Goal: Task Accomplishment & Management: Use online tool/utility

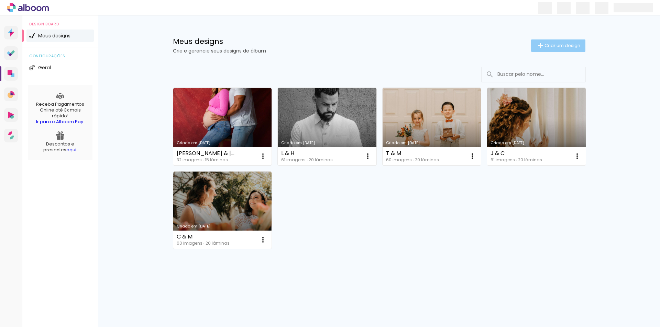
click at [573, 41] on paper-button "Criar um design" at bounding box center [558, 46] width 54 height 12
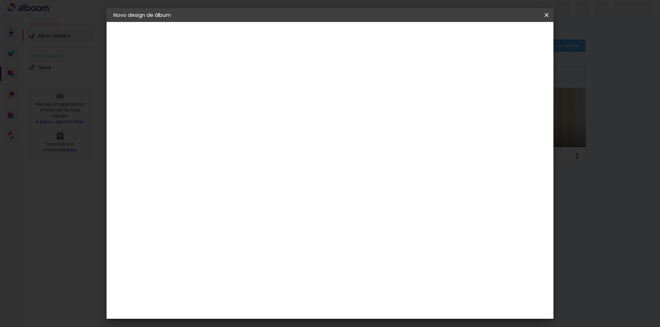
click at [226, 92] on input at bounding box center [226, 92] width 0 height 11
type input "H & L"
type paper-input "H & L"
click at [296, 36] on paper-button "Avançar" at bounding box center [280, 37] width 34 height 12
click at [278, 128] on input at bounding box center [243, 130] width 69 height 9
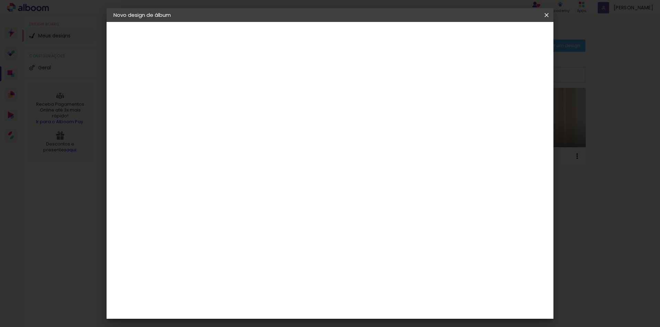
type input "photo"
type paper-input "photo"
click at [253, 314] on div "Photopress" at bounding box center [236, 316] width 31 height 5
click at [336, 33] on paper-button "Avançar" at bounding box center [319, 37] width 34 height 12
click at [263, 121] on paper-input-container "Linha" at bounding box center [243, 120] width 40 height 18
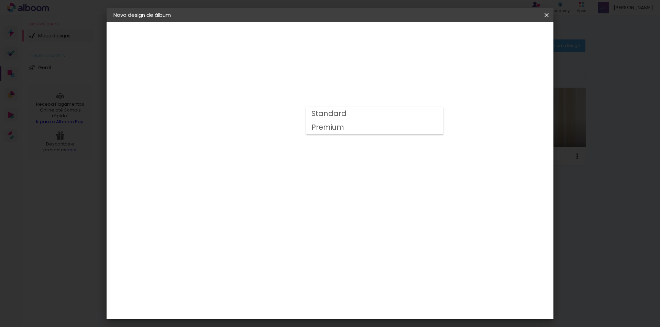
click at [361, 130] on paper-item "Premium" at bounding box center [374, 128] width 137 height 14
type input "Premium"
click at [272, 144] on div "Horizontal" at bounding box center [256, 141] width 32 height 15
click at [272, 324] on span "25 × 25" at bounding box center [256, 333] width 32 height 18
click at [338, 42] on paper-button "Avançar" at bounding box center [321, 37] width 34 height 12
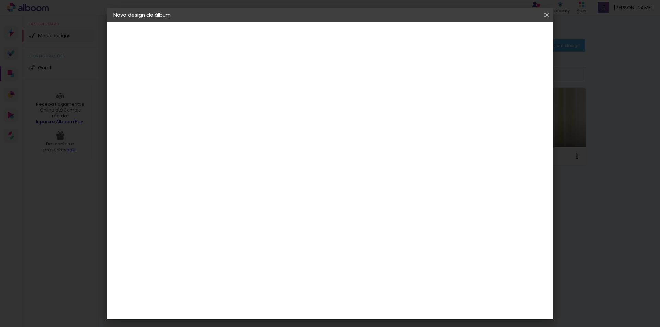
click at [0, 0] on slot "Mostrar sangria" at bounding box center [0, 0] width 0 height 0
type paper-checkbox "on"
click at [0, 0] on slot "Mostrar sangria" at bounding box center [0, 0] width 0 height 0
click at [503, 37] on span "Iniciar design" at bounding box center [487, 36] width 31 height 5
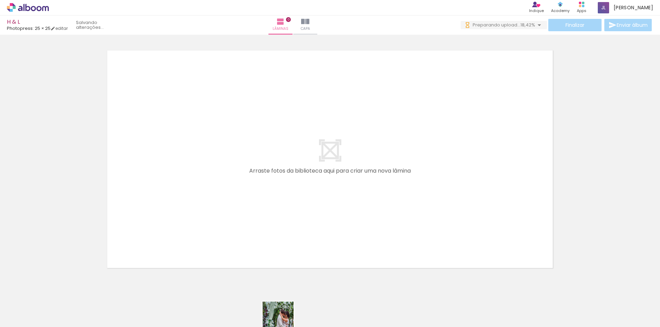
drag, startPoint x: 276, startPoint y: 322, endPoint x: 283, endPoint y: 323, distance: 8.0
click at [56, 323] on iron-horizontal-list at bounding box center [50, 305] width 14 height 43
click at [261, 159] on quentale-layouter at bounding box center [329, 159] width 455 height 227
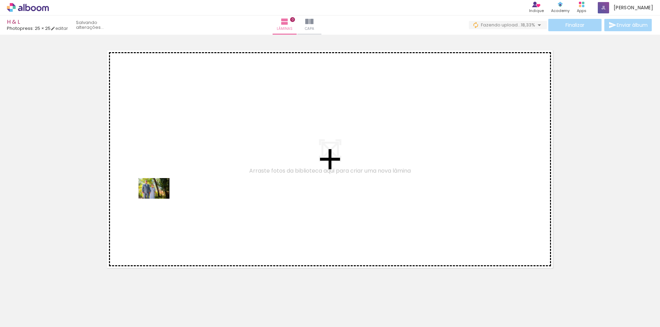
drag, startPoint x: 147, startPoint y: 311, endPoint x: 159, endPoint y: 199, distance: 112.3
click at [159, 199] on quentale-workspace at bounding box center [330, 163] width 660 height 327
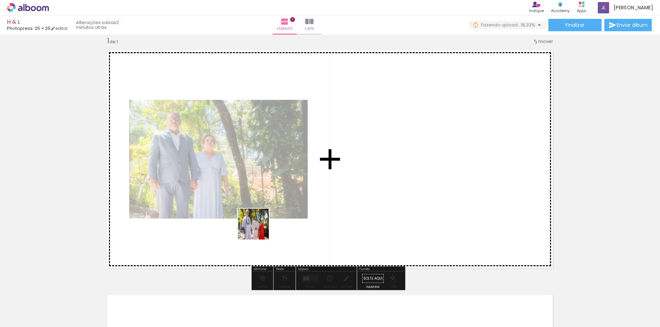
drag, startPoint x: 181, startPoint y: 308, endPoint x: 371, endPoint y: 151, distance: 246.5
click at [371, 151] on quentale-workspace at bounding box center [330, 163] width 660 height 327
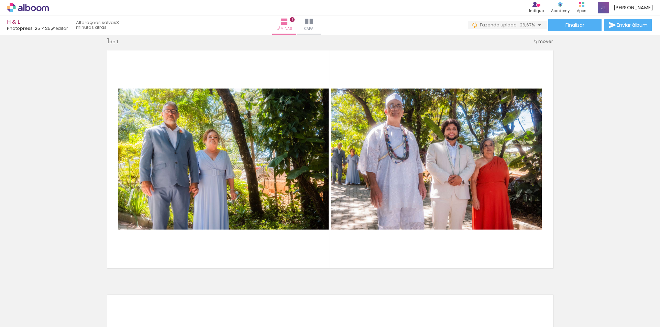
scroll to position [0, 109]
drag, startPoint x: 126, startPoint y: 311, endPoint x: 123, endPoint y: 310, distance: 3.5
click at [123, 310] on div at bounding box center [114, 304] width 34 height 23
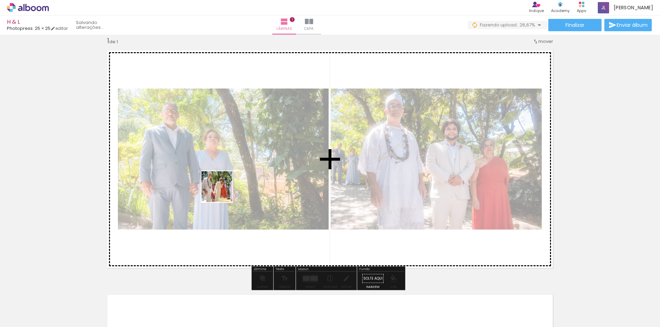
drag, startPoint x: 154, startPoint y: 313, endPoint x: 138, endPoint y: 250, distance: 65.1
click at [224, 186] on quentale-workspace at bounding box center [330, 163] width 660 height 327
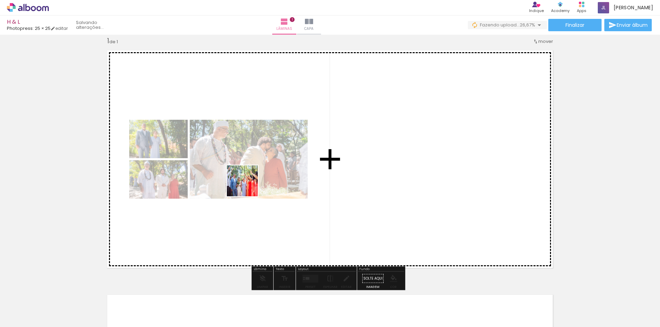
drag, startPoint x: 127, startPoint y: 304, endPoint x: 248, endPoint y: 186, distance: 168.9
click at [248, 186] on quentale-workspace at bounding box center [330, 163] width 660 height 327
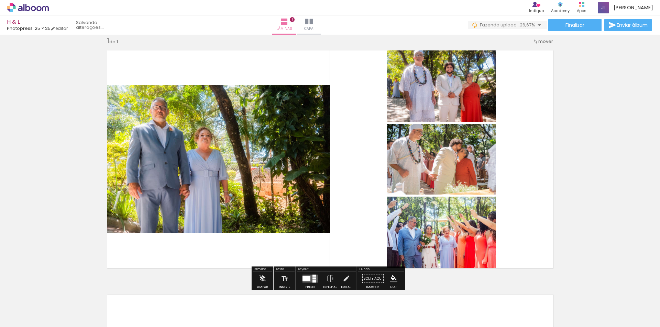
click at [305, 280] on div at bounding box center [306, 278] width 8 height 5
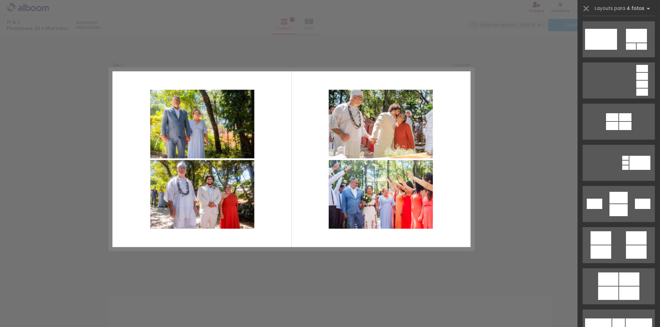
scroll to position [618, 0]
click at [604, 255] on div at bounding box center [600, 251] width 21 height 13
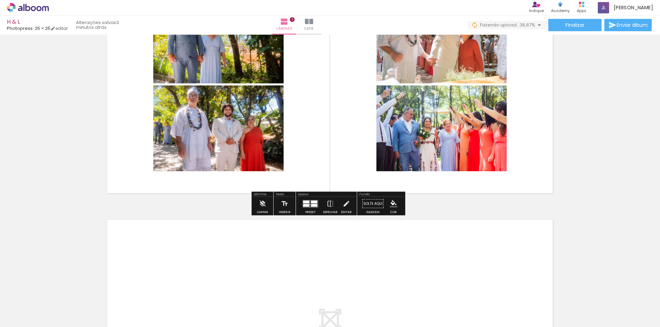
scroll to position [78, 0]
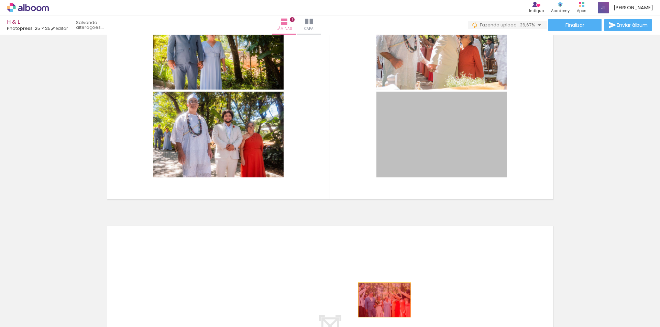
drag, startPoint x: 423, startPoint y: 143, endPoint x: 382, endPoint y: 301, distance: 163.3
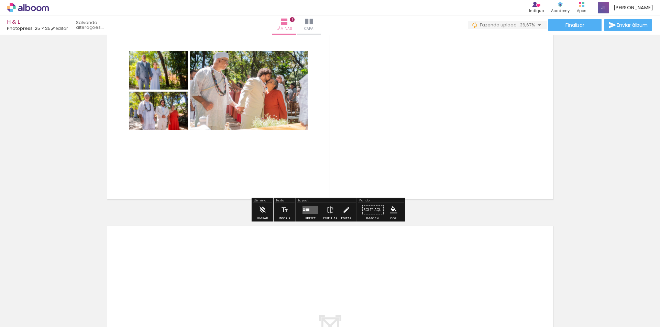
click at [305, 215] on div at bounding box center [310, 210] width 19 height 14
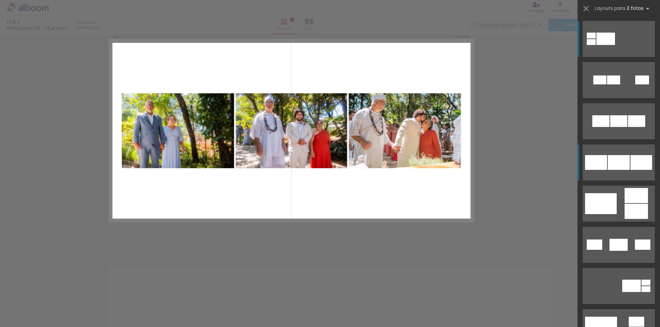
scroll to position [9, 0]
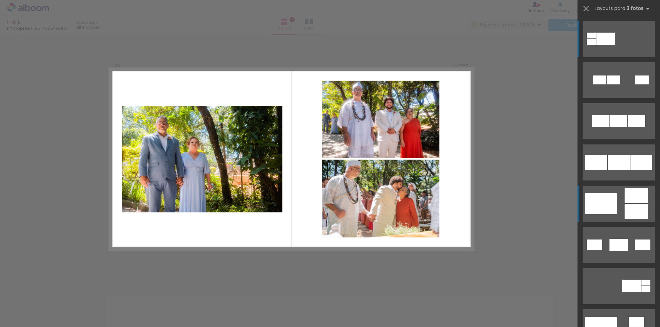
click at [613, 199] on div at bounding box center [601, 203] width 32 height 21
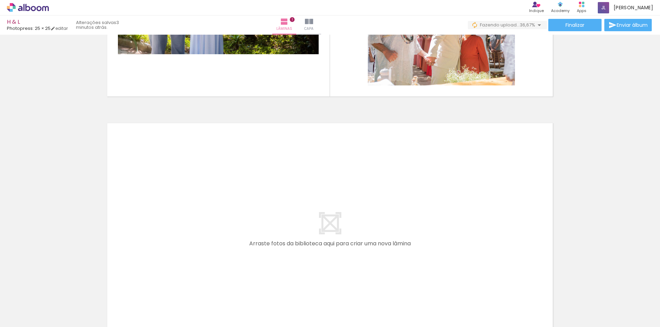
scroll to position [0, 71]
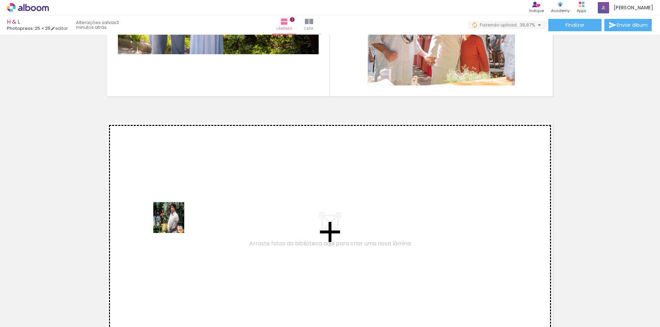
drag, startPoint x: 233, startPoint y: 303, endPoint x: 156, endPoint y: 295, distance: 77.0
click at [173, 222] on quentale-workspace at bounding box center [330, 163] width 660 height 327
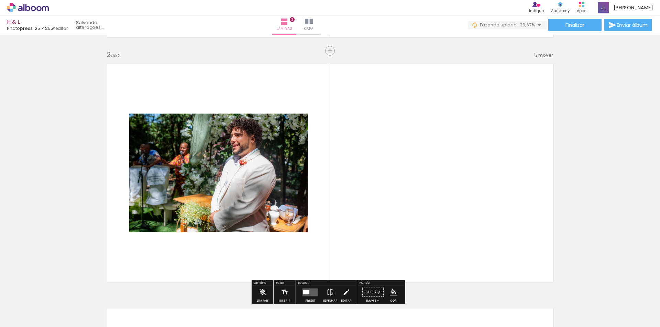
scroll to position [254, 0]
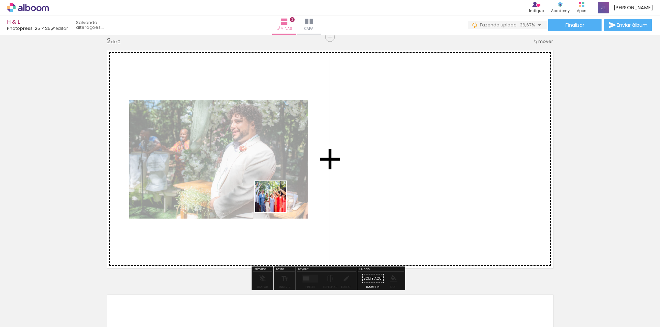
drag, startPoint x: 155, startPoint y: 304, endPoint x: 276, endPoint y: 202, distance: 158.5
click at [276, 202] on quentale-workspace at bounding box center [330, 163] width 660 height 327
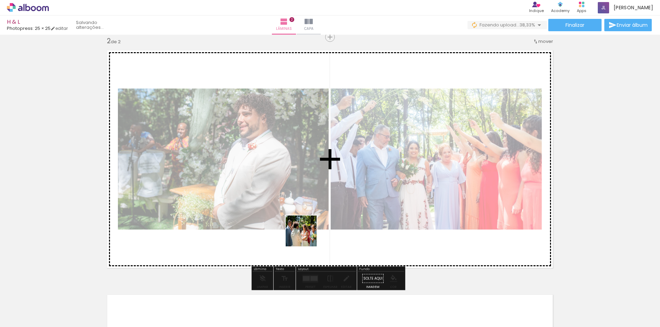
drag, startPoint x: 272, startPoint y: 301, endPoint x: 320, endPoint y: 209, distance: 104.5
click at [320, 209] on quentale-workspace at bounding box center [330, 163] width 660 height 327
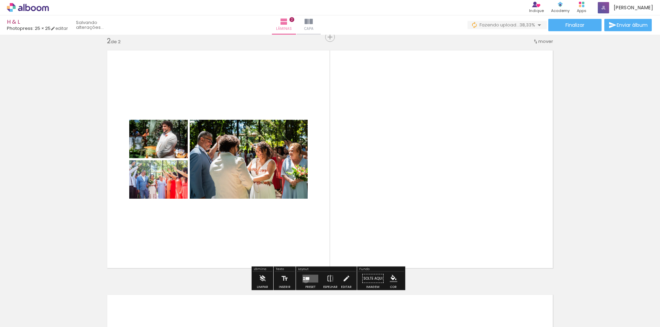
click at [304, 280] on quentale-layouter at bounding box center [310, 279] width 16 height 8
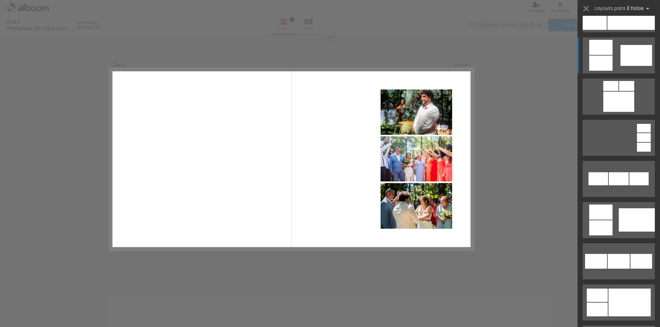
scroll to position [481, 0]
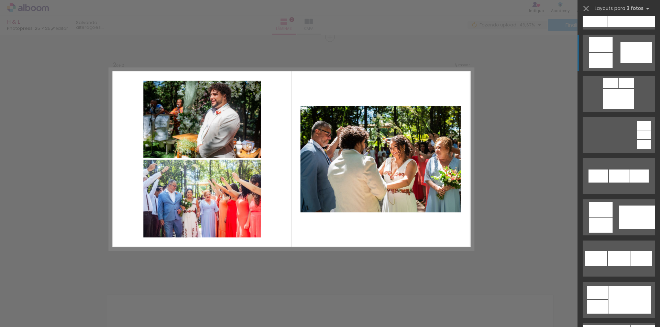
click at [629, 56] on div at bounding box center [636, 52] width 32 height 21
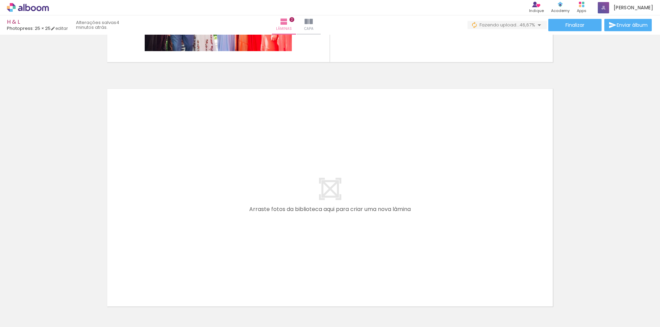
scroll to position [0, 131]
drag, startPoint x: 245, startPoint y: 308, endPoint x: 198, endPoint y: 175, distance: 141.3
click at [198, 175] on quentale-workspace at bounding box center [330, 163] width 660 height 327
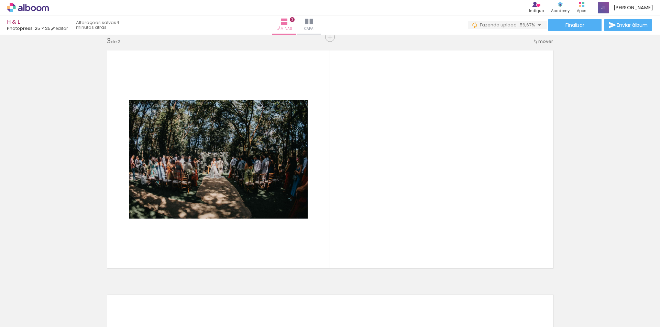
scroll to position [0, 197]
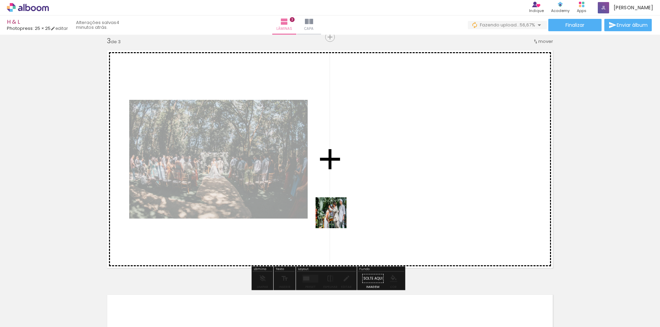
drag, startPoint x: 222, startPoint y: 315, endPoint x: 288, endPoint y: 280, distance: 75.0
click at [338, 214] on quentale-workspace at bounding box center [330, 163] width 660 height 327
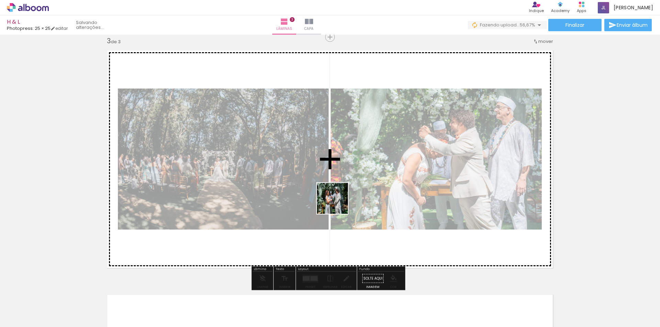
drag, startPoint x: 266, startPoint y: 303, endPoint x: 291, endPoint y: 287, distance: 30.4
click at [342, 197] on quentale-workspace at bounding box center [330, 163] width 660 height 327
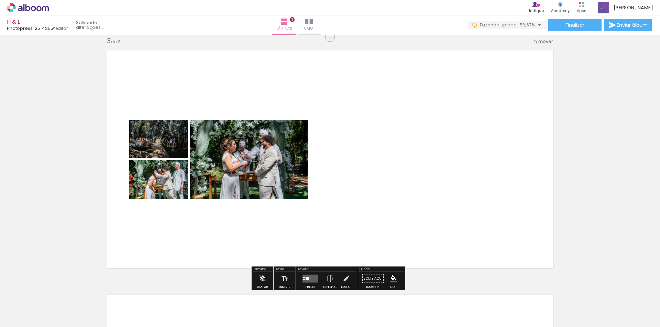
drag, startPoint x: 296, startPoint y: 302, endPoint x: 331, endPoint y: 183, distance: 123.9
click at [331, 186] on quentale-workspace at bounding box center [330, 163] width 660 height 327
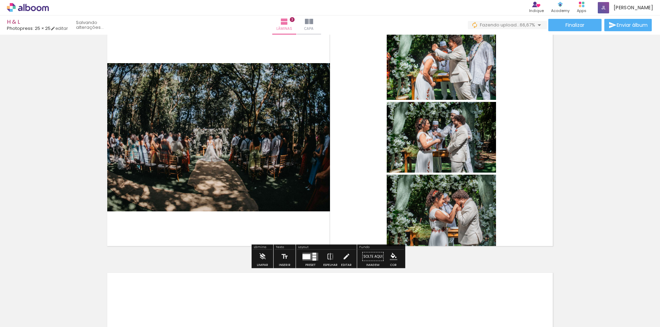
scroll to position [533, 0]
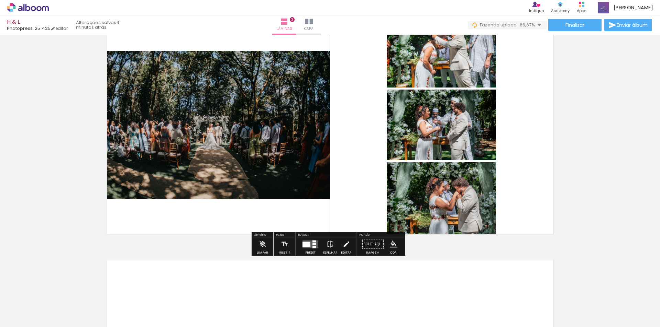
click at [310, 247] on quentale-layouter at bounding box center [310, 245] width 16 height 8
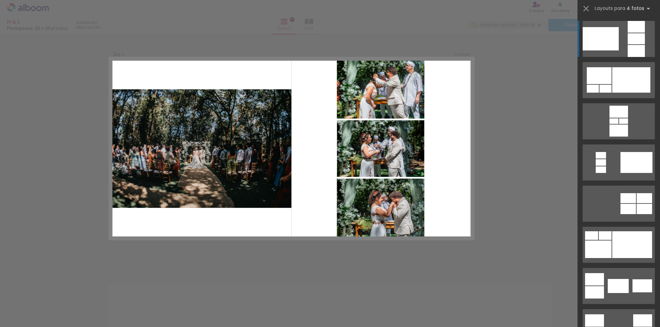
scroll to position [498, 0]
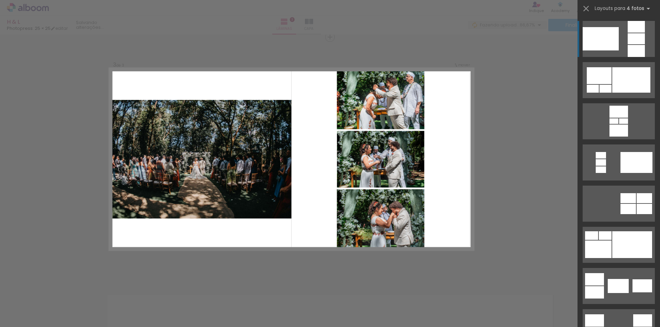
click at [310, 247] on quentale-layouter at bounding box center [291, 159] width 364 height 182
click at [311, 261] on div "Confirmar Cancelar" at bounding box center [330, 33] width 660 height 995
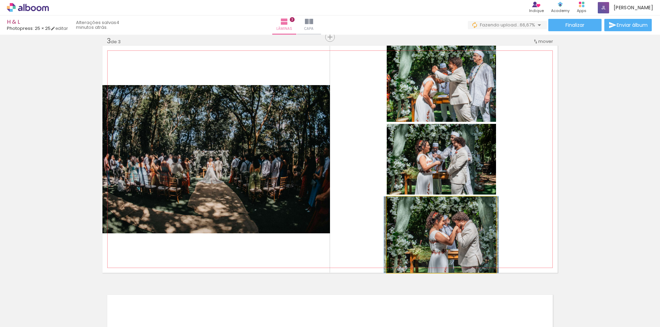
click at [439, 248] on quentale-photo at bounding box center [441, 235] width 109 height 76
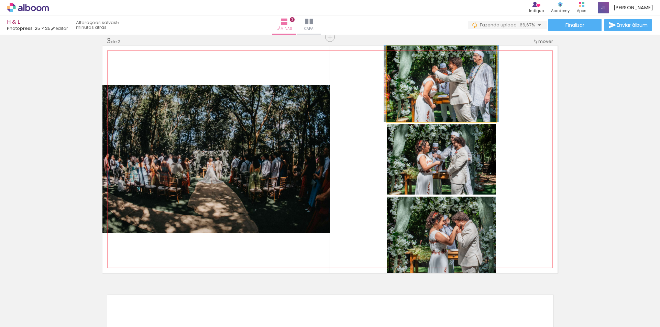
click at [482, 89] on quentale-photo at bounding box center [441, 84] width 109 height 76
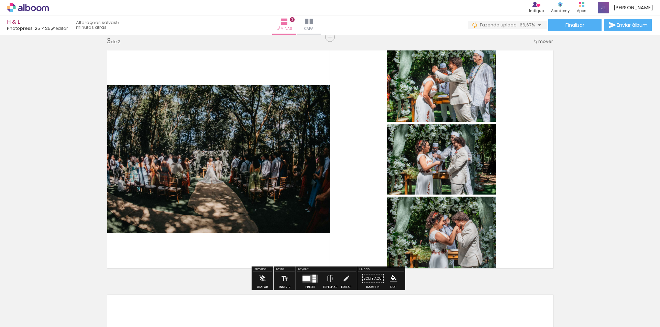
click at [475, 104] on quentale-photo at bounding box center [441, 84] width 109 height 76
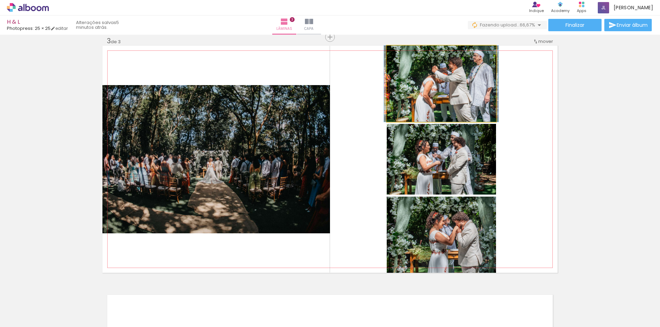
click at [475, 104] on quentale-photo at bounding box center [441, 84] width 109 height 76
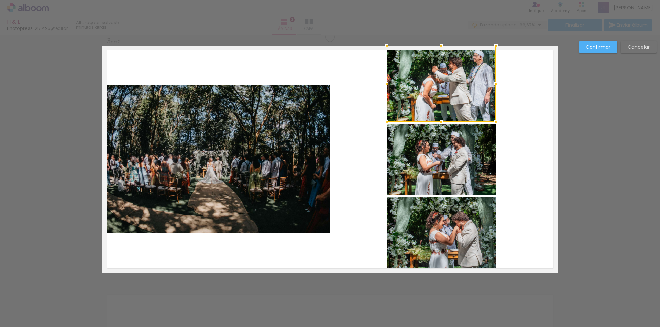
click at [471, 104] on div at bounding box center [441, 84] width 109 height 76
click at [524, 110] on quentale-layouter at bounding box center [329, 159] width 455 height 227
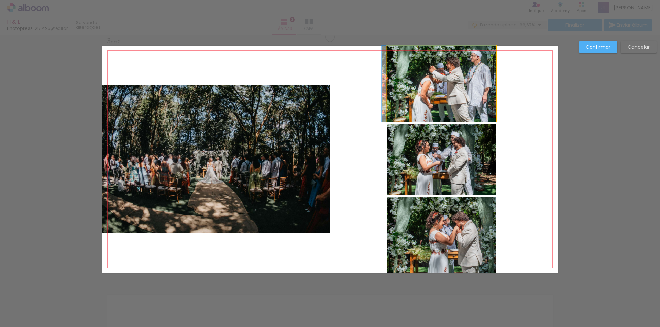
drag, startPoint x: 469, startPoint y: 104, endPoint x: 462, endPoint y: 112, distance: 10.0
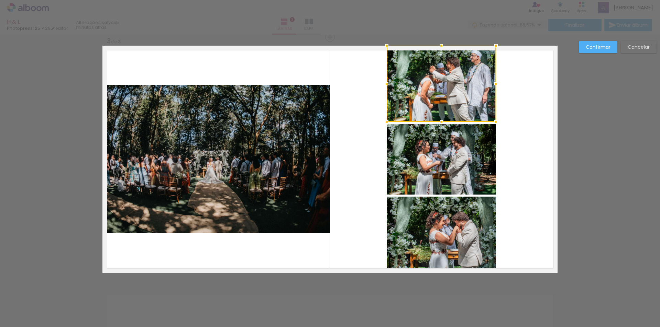
click at [529, 128] on quentale-layouter at bounding box center [329, 159] width 455 height 227
click at [0, 0] on slot "Confirmar" at bounding box center [0, 0] width 0 height 0
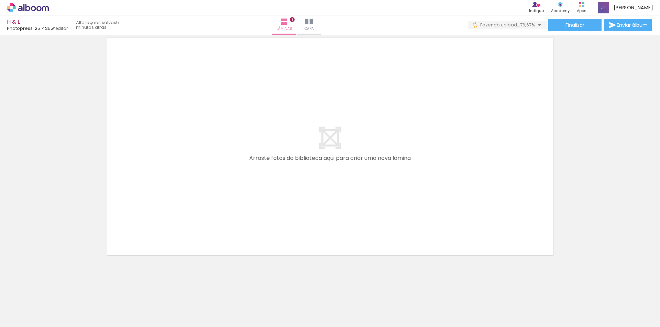
scroll to position [0, 326]
drag, startPoint x: 199, startPoint y: 272, endPoint x: 198, endPoint y: 184, distance: 88.7
click at [198, 184] on quentale-workspace at bounding box center [330, 163] width 660 height 327
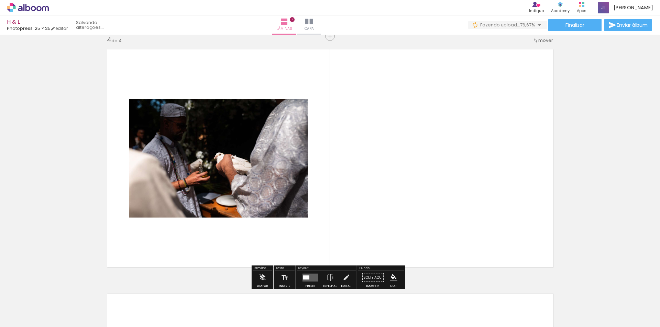
scroll to position [743, 0]
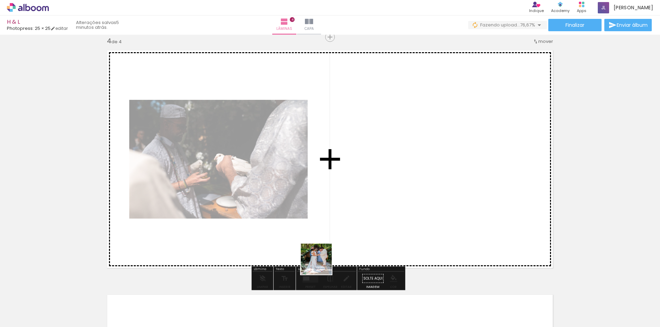
drag, startPoint x: 285, startPoint y: 315, endPoint x: 346, endPoint y: 257, distance: 83.8
click at [347, 209] on quentale-workspace at bounding box center [330, 163] width 660 height 327
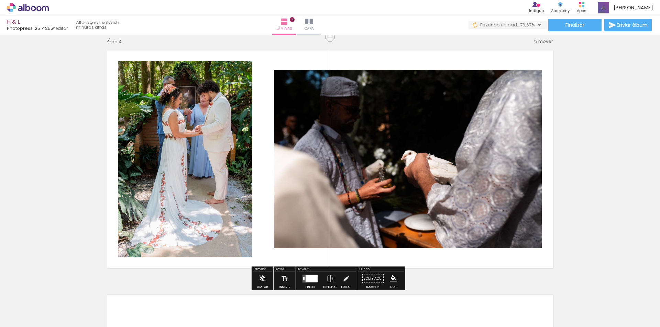
drag, startPoint x: 321, startPoint y: 305, endPoint x: 377, endPoint y: 188, distance: 129.7
click at [377, 189] on quentale-workspace at bounding box center [330, 163] width 660 height 327
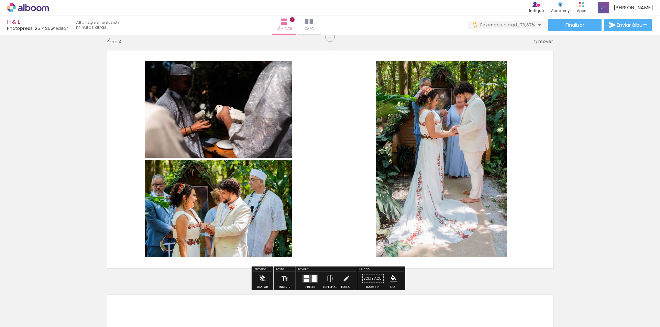
click at [312, 275] on quentale-layouter at bounding box center [310, 279] width 16 height 8
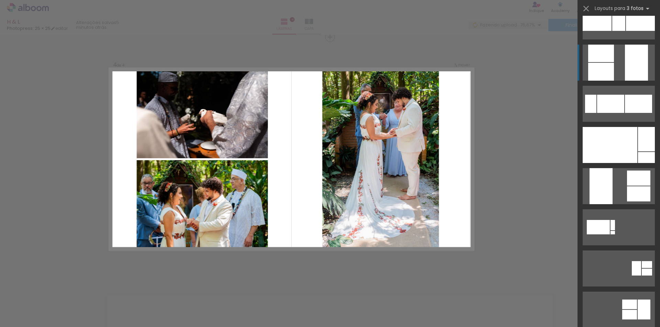
scroll to position [241, 0]
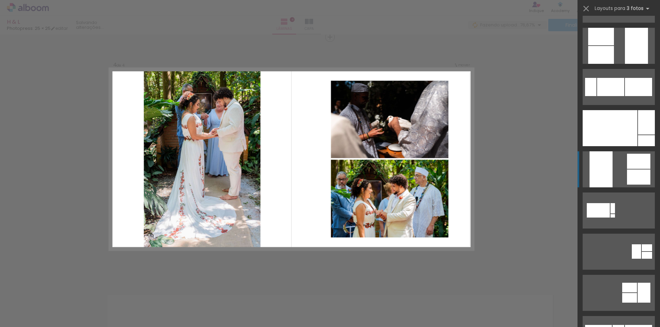
click at [623, 179] on quentale-layouter at bounding box center [618, 170] width 72 height 36
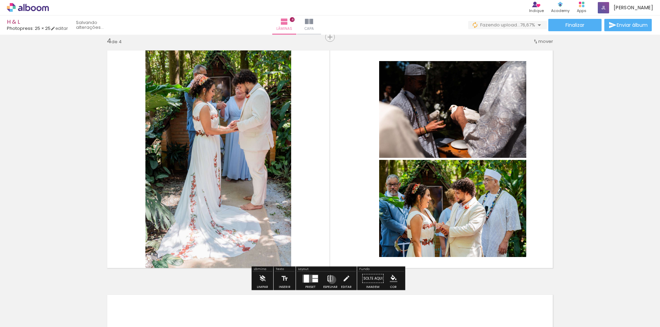
click at [330, 280] on iron-icon at bounding box center [330, 279] width 8 height 14
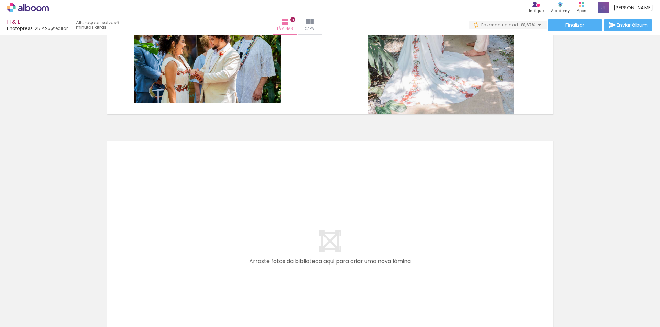
scroll to position [915, 0]
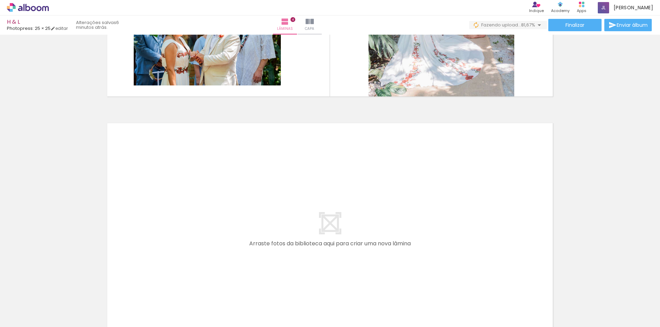
drag, startPoint x: 64, startPoint y: 311, endPoint x: 116, endPoint y: 296, distance: 54.3
click at [157, 224] on quentale-workspace at bounding box center [330, 163] width 660 height 327
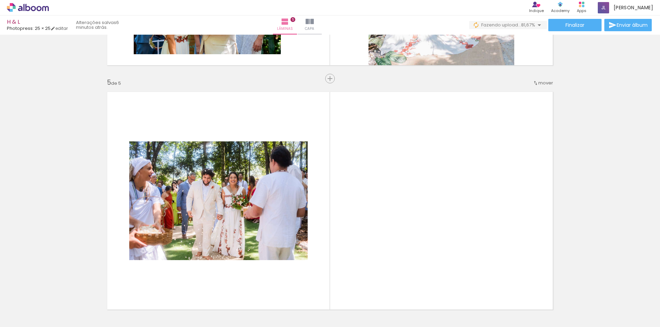
scroll to position [987, 0]
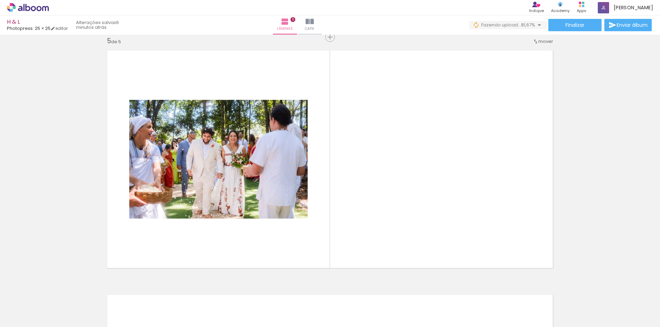
drag, startPoint x: 118, startPoint y: 303, endPoint x: 235, endPoint y: 244, distance: 131.7
click at [239, 201] on quentale-workspace at bounding box center [330, 163] width 660 height 327
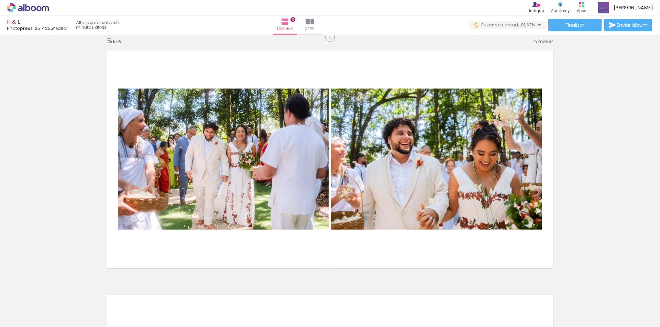
scroll to position [0, 252]
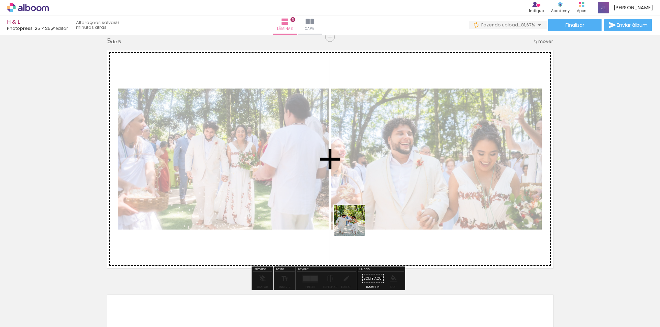
drag, startPoint x: 327, startPoint y: 309, endPoint x: 368, endPoint y: 185, distance: 130.5
click at [367, 189] on quentale-workspace at bounding box center [330, 163] width 660 height 327
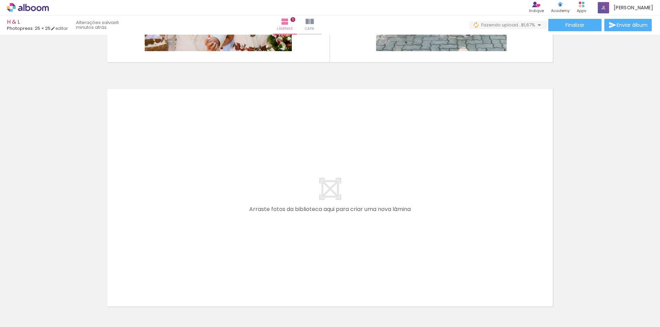
scroll to position [0, 458]
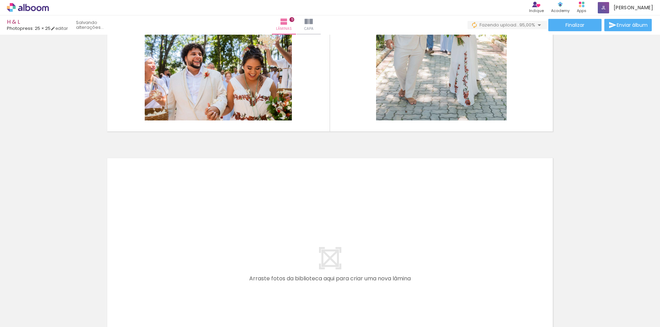
scroll to position [1125, 0]
drag, startPoint x: 218, startPoint y: 310, endPoint x: 197, endPoint y: 249, distance: 64.0
click at [197, 249] on quentale-workspace at bounding box center [330, 163] width 660 height 327
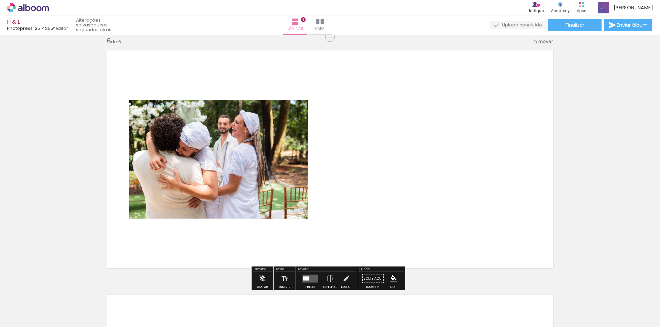
scroll to position [0, 534]
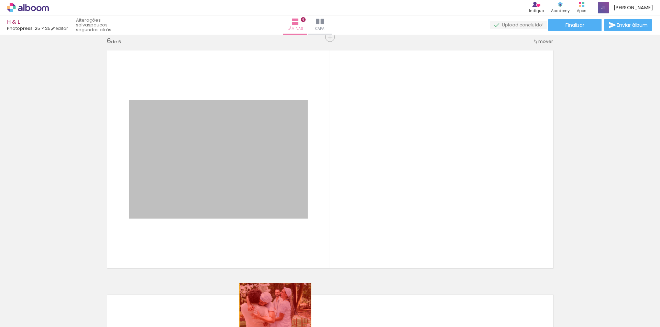
drag, startPoint x: 220, startPoint y: 193, endPoint x: 272, endPoint y: 307, distance: 125.4
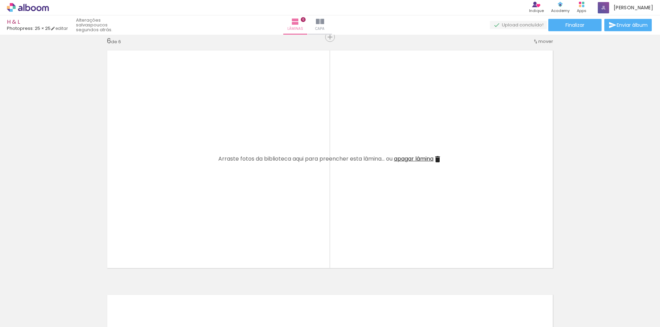
scroll to position [0, 502]
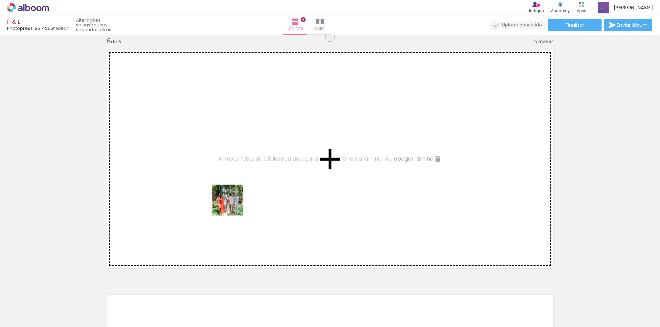
drag, startPoint x: 221, startPoint y: 305, endPoint x: 240, endPoint y: 250, distance: 58.0
click at [237, 180] on quentale-workspace at bounding box center [330, 163] width 660 height 327
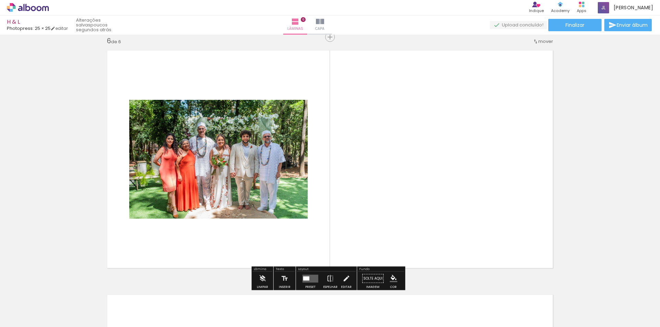
drag, startPoint x: 267, startPoint y: 300, endPoint x: 292, endPoint y: 273, distance: 37.4
click at [272, 194] on quentale-workspace at bounding box center [330, 163] width 660 height 327
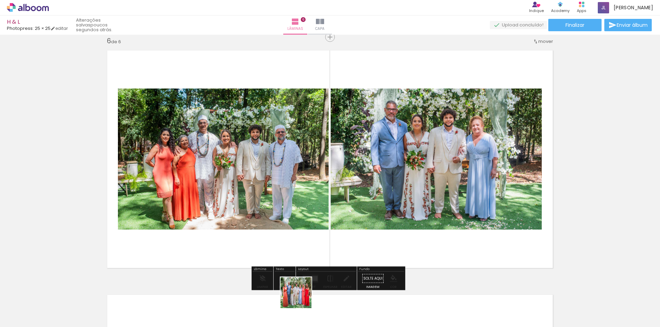
drag, startPoint x: 301, startPoint y: 302, endPoint x: 338, endPoint y: 304, distance: 37.2
click at [311, 209] on quentale-workspace at bounding box center [330, 163] width 660 height 327
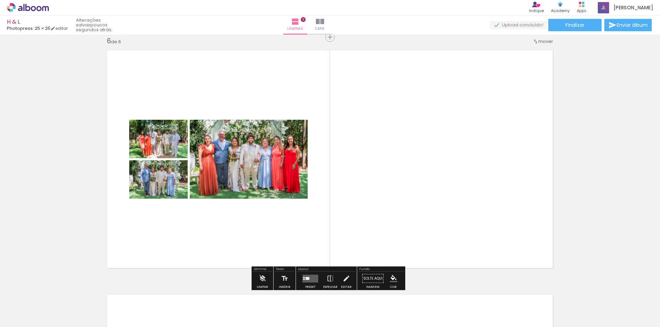
drag, startPoint x: 342, startPoint y: 288, endPoint x: 375, endPoint y: 314, distance: 42.6
click at [348, 206] on quentale-workspace at bounding box center [330, 163] width 660 height 327
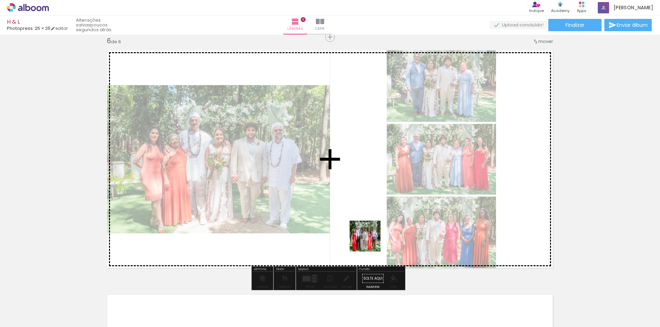
drag, startPoint x: 368, startPoint y: 312, endPoint x: 414, endPoint y: 310, distance: 45.4
click at [370, 227] on quentale-workspace at bounding box center [330, 163] width 660 height 327
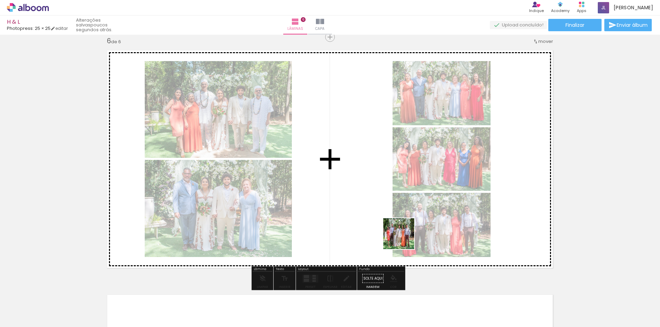
drag, startPoint x: 414, startPoint y: 306, endPoint x: 460, endPoint y: 317, distance: 47.3
click at [406, 203] on quentale-workspace at bounding box center [330, 163] width 660 height 327
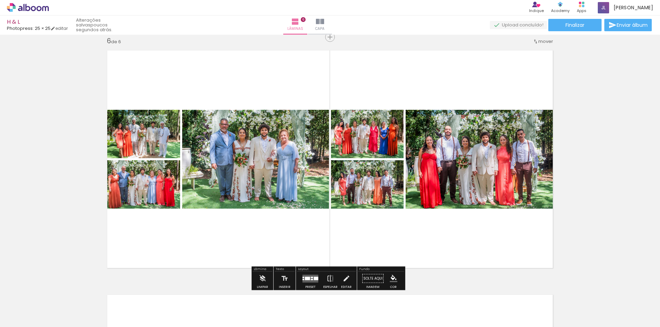
drag, startPoint x: 445, startPoint y: 275, endPoint x: 488, endPoint y: 301, distance: 50.4
click at [433, 215] on quentale-workspace at bounding box center [330, 163] width 660 height 327
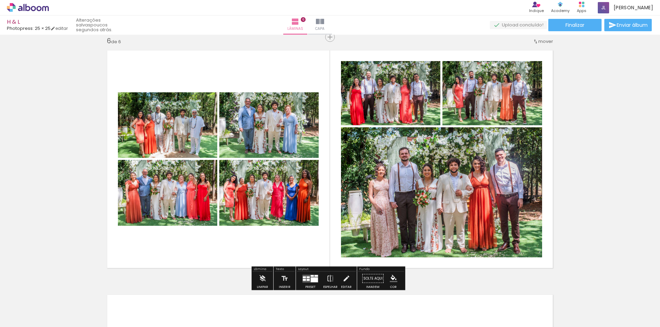
drag, startPoint x: 492, startPoint y: 307, endPoint x: 502, endPoint y: 257, distance: 50.9
click at [447, 197] on quentale-workspace at bounding box center [330, 163] width 660 height 327
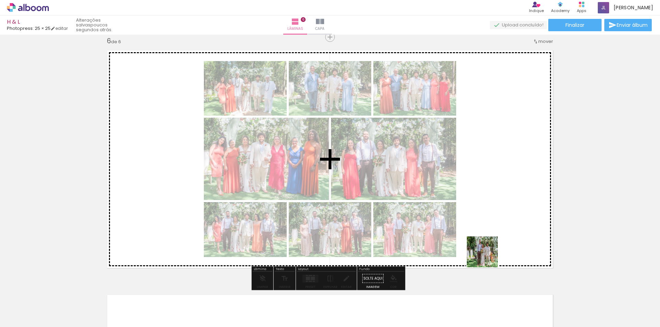
drag, startPoint x: 513, startPoint y: 282, endPoint x: 438, endPoint y: 212, distance: 102.6
click at [439, 212] on quentale-workspace at bounding box center [330, 163] width 660 height 327
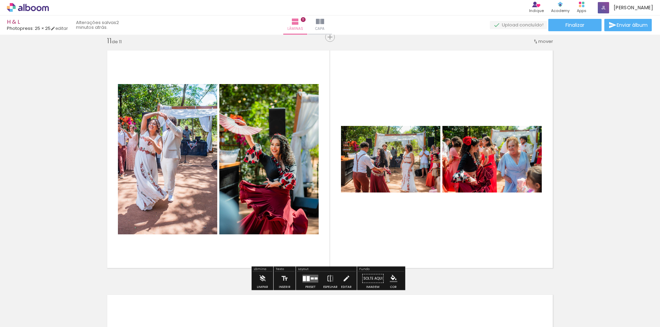
scroll to position [0, 1079]
click at [304, 276] on quentale-layouter at bounding box center [310, 279] width 16 height 8
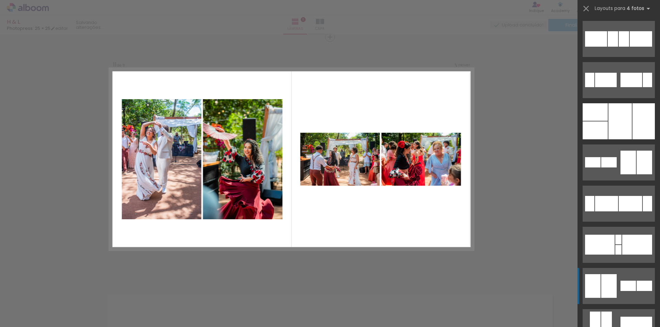
scroll to position [247, 0]
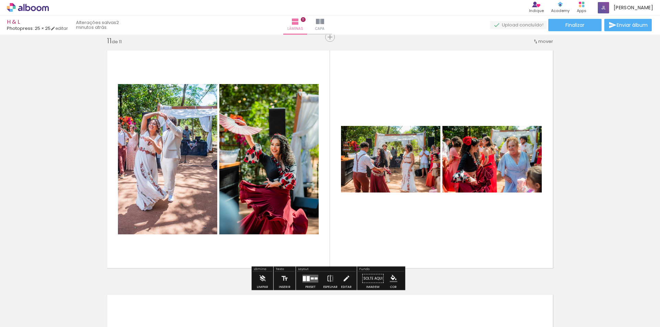
scroll to position [2490, 0]
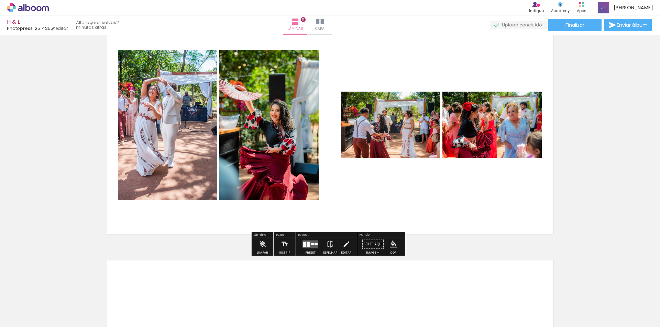
click at [311, 244] on div at bounding box center [312, 244] width 3 height 2
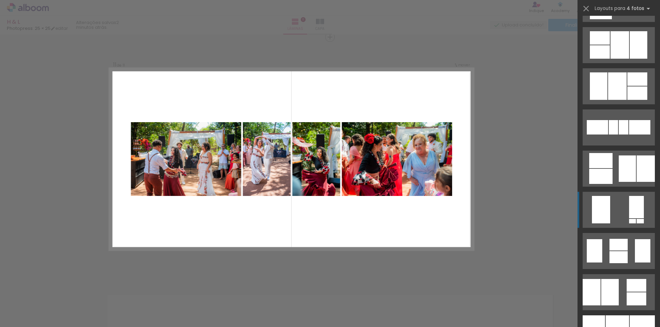
scroll to position [350, 0]
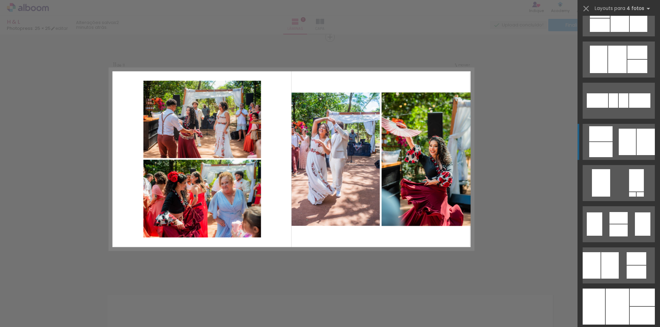
click at [621, 144] on div at bounding box center [626, 142] width 17 height 26
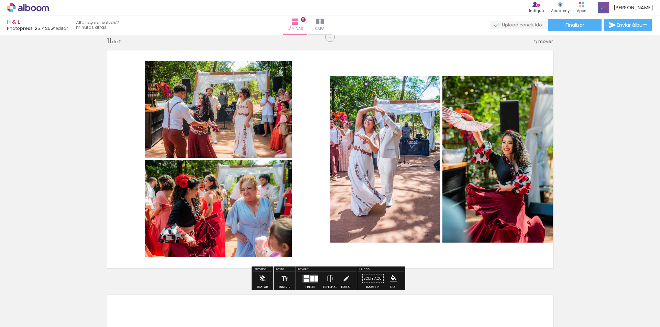
click at [328, 276] on iron-icon at bounding box center [330, 279] width 8 height 14
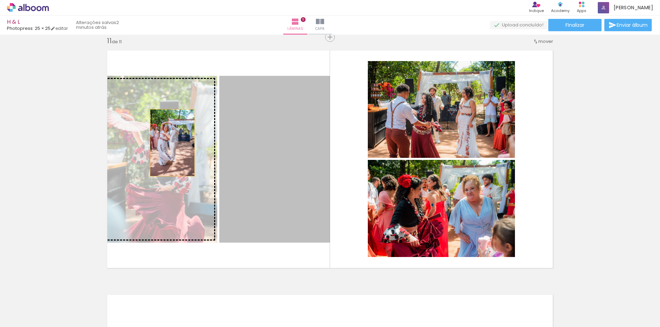
drag, startPoint x: 290, startPoint y: 144, endPoint x: 169, endPoint y: 143, distance: 120.9
click at [0, 0] on slot at bounding box center [0, 0] width 0 height 0
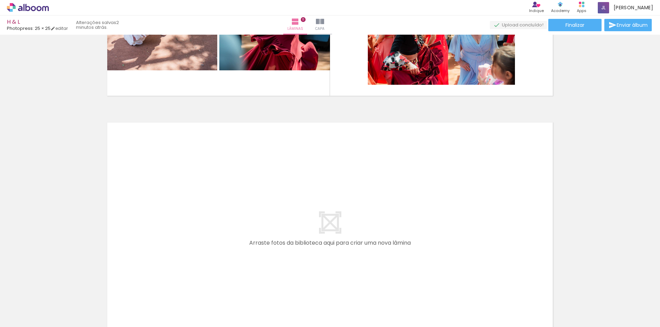
scroll to position [2661, 0]
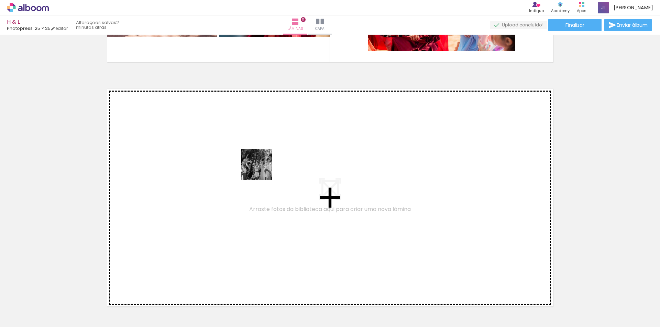
drag, startPoint x: 346, startPoint y: 301, endPoint x: 261, endPoint y: 169, distance: 156.9
click at [261, 169] on quentale-workspace at bounding box center [330, 163] width 660 height 327
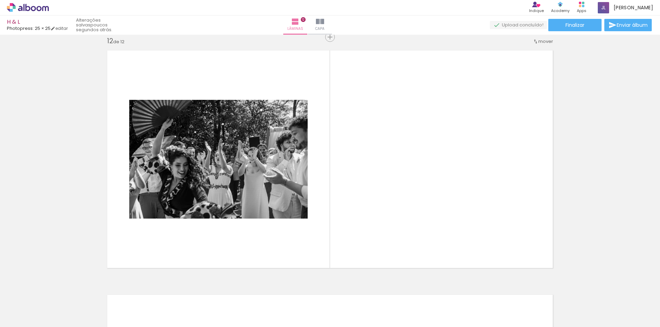
scroll to position [0, 1708]
drag, startPoint x: 367, startPoint y: 307, endPoint x: 348, endPoint y: 203, distance: 105.7
click at [348, 203] on quentale-workspace at bounding box center [330, 163] width 660 height 327
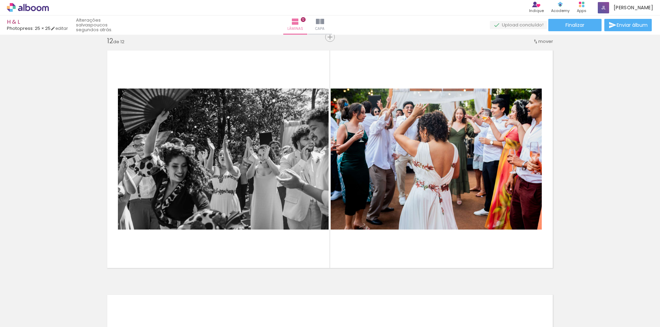
scroll to position [0, 1220]
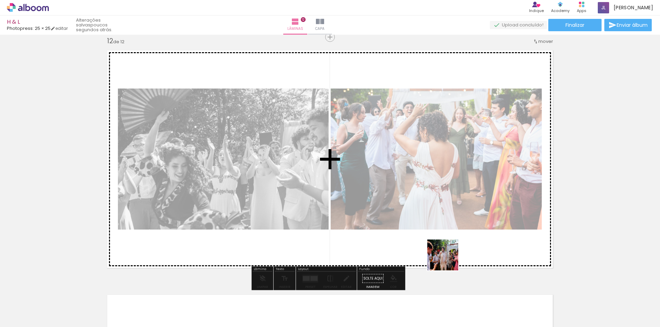
drag, startPoint x: 466, startPoint y: 311, endPoint x: 509, endPoint y: 301, distance: 44.4
click at [439, 213] on quentale-workspace at bounding box center [330, 163] width 660 height 327
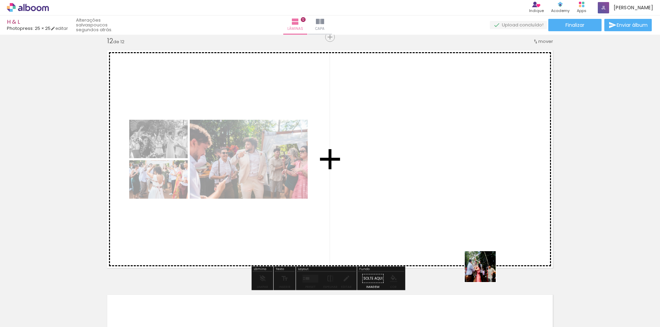
drag, startPoint x: 510, startPoint y: 308, endPoint x: 429, endPoint y: 180, distance: 151.1
click at [431, 183] on quentale-workspace at bounding box center [330, 163] width 660 height 327
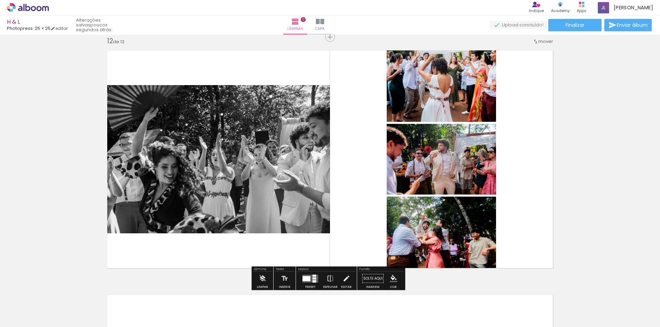
click at [308, 281] on quentale-layouter at bounding box center [310, 279] width 16 height 8
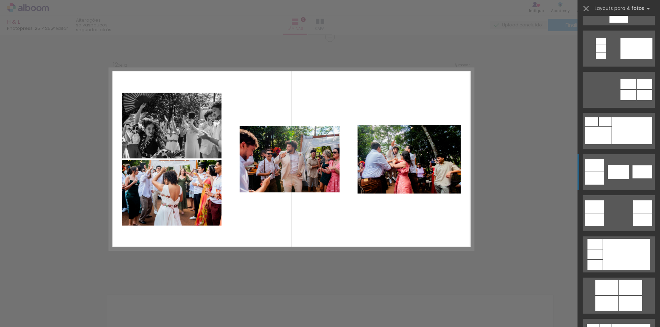
scroll to position [137, 0]
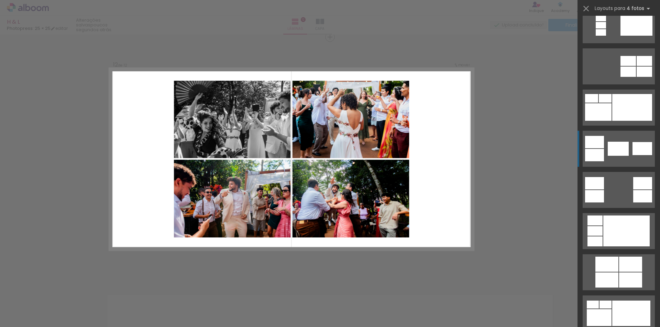
click at [613, 282] on div at bounding box center [606, 280] width 23 height 15
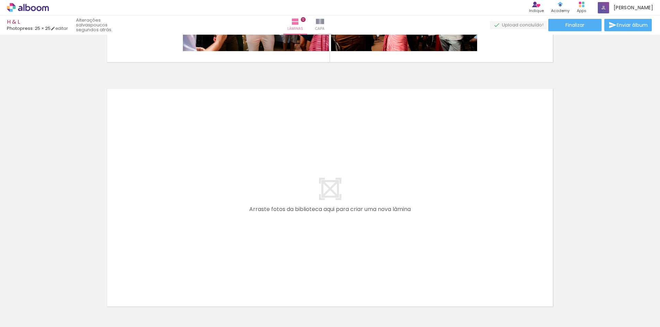
scroll to position [0, 1708]
drag, startPoint x: 292, startPoint y: 312, endPoint x: 240, endPoint y: 191, distance: 132.1
click at [240, 191] on quentale-workspace at bounding box center [330, 163] width 660 height 327
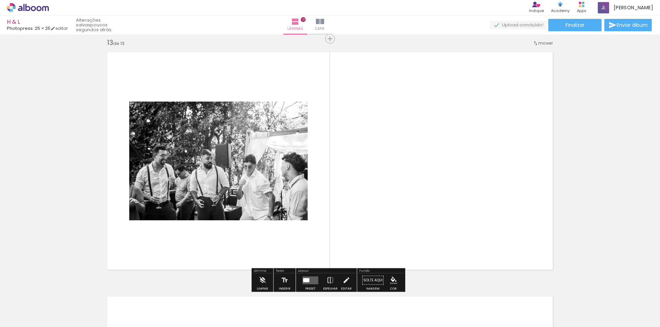
scroll to position [2945, 0]
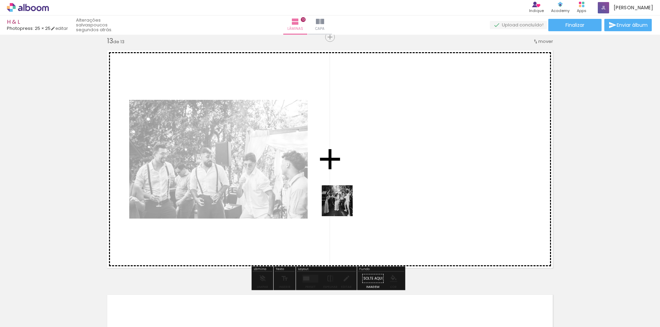
drag, startPoint x: 327, startPoint y: 308, endPoint x: 344, endPoint y: 191, distance: 117.7
click at [344, 191] on quentale-workspace at bounding box center [330, 163] width 660 height 327
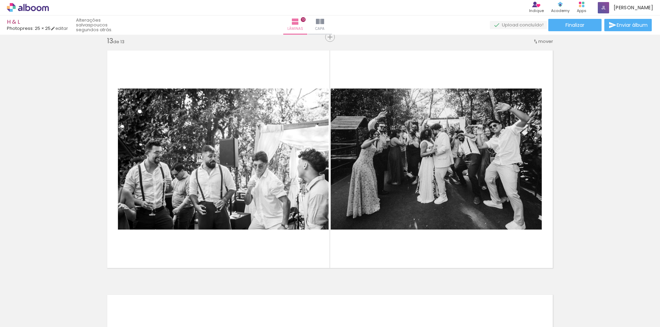
scroll to position [0, 1264]
drag, startPoint x: 308, startPoint y: 308, endPoint x: 297, endPoint y: 178, distance: 130.7
click at [298, 188] on quentale-workspace at bounding box center [330, 163] width 660 height 327
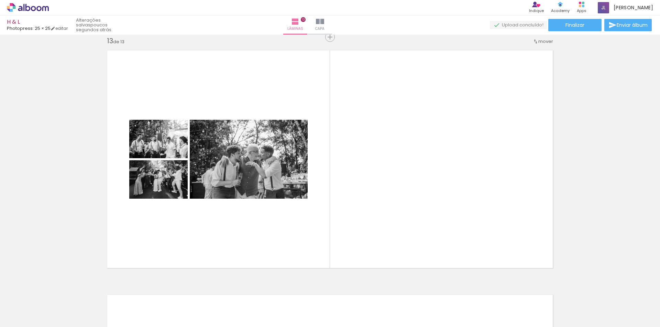
scroll to position [0, 1697]
drag, startPoint x: 404, startPoint y: 306, endPoint x: 436, endPoint y: 293, distance: 34.4
click at [383, 215] on quentale-workspace at bounding box center [330, 163] width 660 height 327
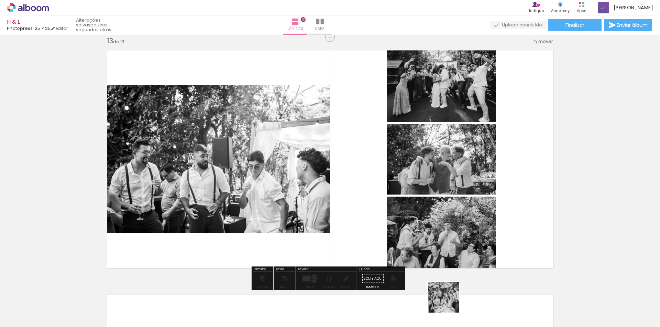
drag, startPoint x: 449, startPoint y: 305, endPoint x: 426, endPoint y: 203, distance: 103.9
click at [427, 206] on quentale-workspace at bounding box center [330, 163] width 660 height 327
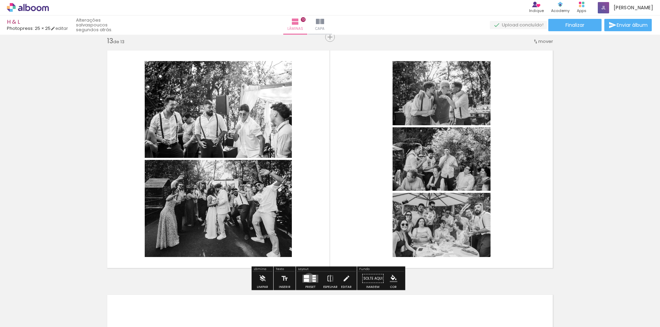
click at [307, 278] on div at bounding box center [306, 276] width 5 height 3
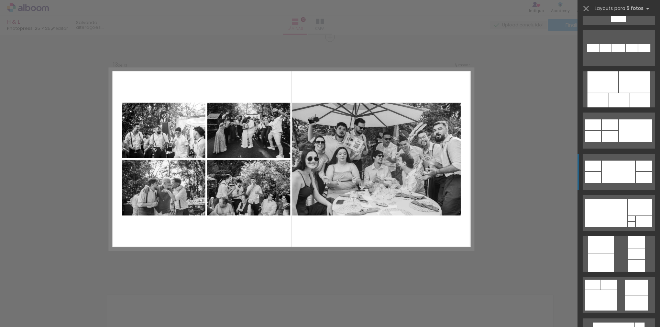
scroll to position [412, 0]
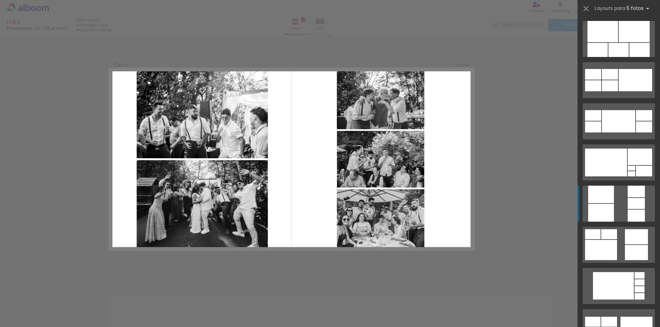
click at [631, 203] on div at bounding box center [635, 203] width 17 height 11
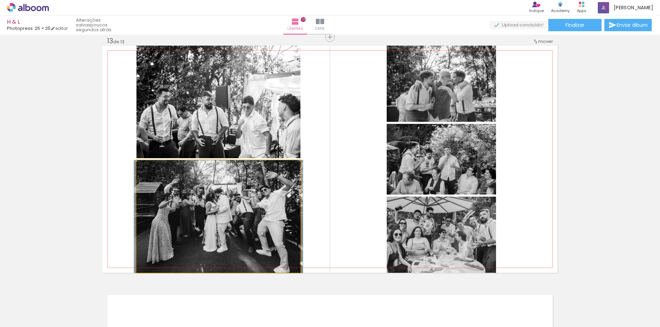
click at [253, 219] on quentale-photo at bounding box center [218, 216] width 164 height 113
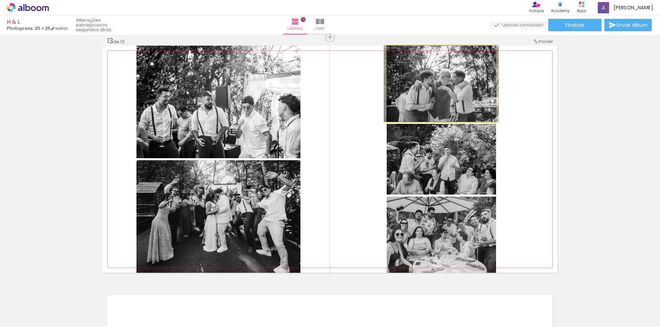
click at [468, 110] on quentale-photo at bounding box center [441, 84] width 109 height 76
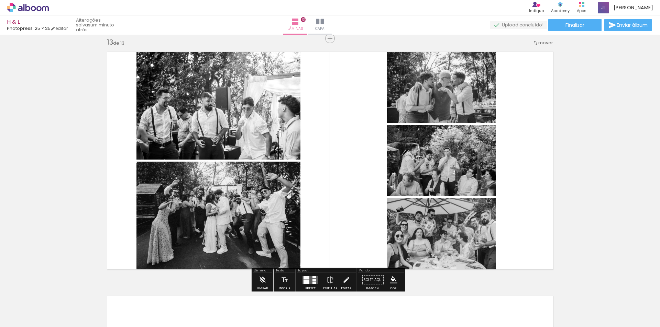
scroll to position [2945, 0]
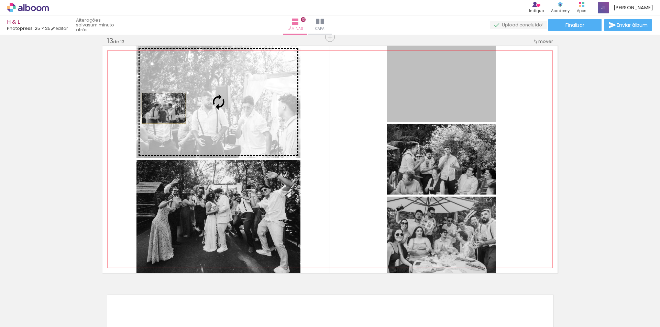
drag, startPoint x: 455, startPoint y: 96, endPoint x: 161, endPoint y: 109, distance: 294.7
click at [0, 0] on slot at bounding box center [0, 0] width 0 height 0
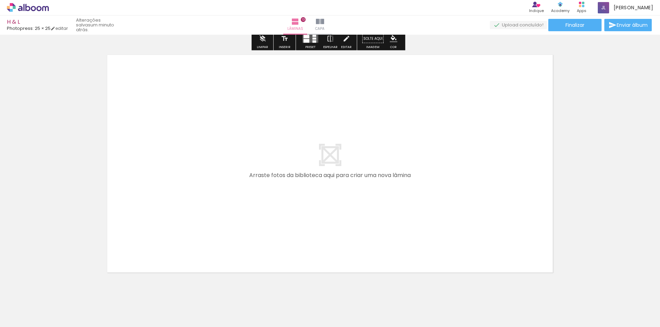
scroll to position [3185, 0]
drag, startPoint x: 492, startPoint y: 306, endPoint x: 560, endPoint y: 293, distance: 69.8
click at [359, 199] on quentale-workspace at bounding box center [330, 163] width 660 height 327
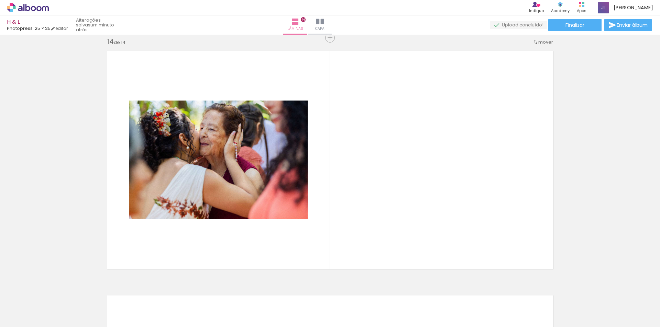
scroll to position [3189, 0]
drag, startPoint x: 538, startPoint y: 304, endPoint x: 382, endPoint y: 194, distance: 191.1
click at [382, 194] on quentale-workspace at bounding box center [330, 163] width 660 height 327
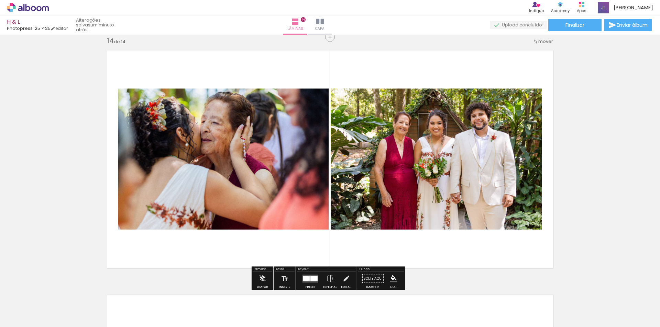
click at [323, 281] on paper-button "Espelhar" at bounding box center [330, 281] width 18 height 18
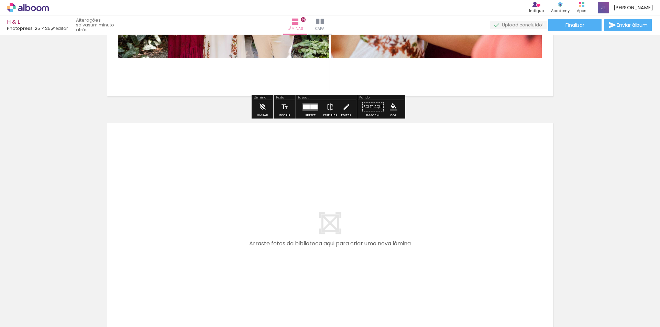
scroll to position [3395, 0]
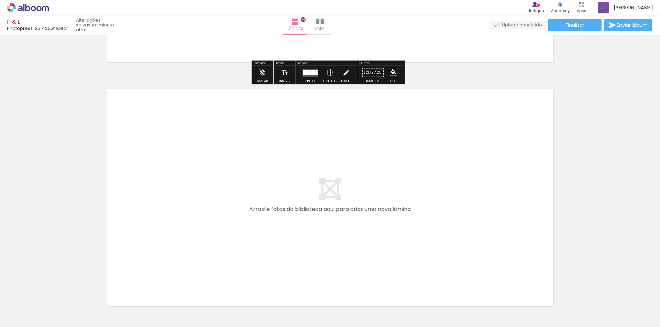
drag, startPoint x: 262, startPoint y: 304, endPoint x: 253, endPoint y: 227, distance: 77.4
click at [253, 227] on quentale-workspace at bounding box center [330, 163] width 660 height 327
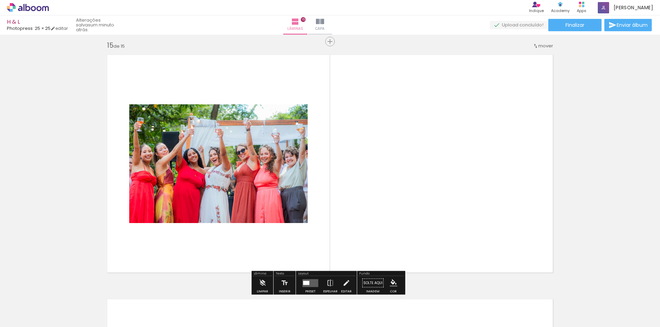
scroll to position [3434, 0]
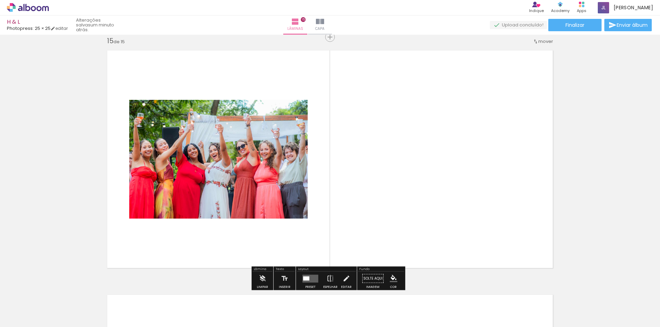
drag, startPoint x: 305, startPoint y: 314, endPoint x: 375, endPoint y: 300, distance: 70.7
click at [306, 258] on quentale-workspace at bounding box center [330, 163] width 660 height 327
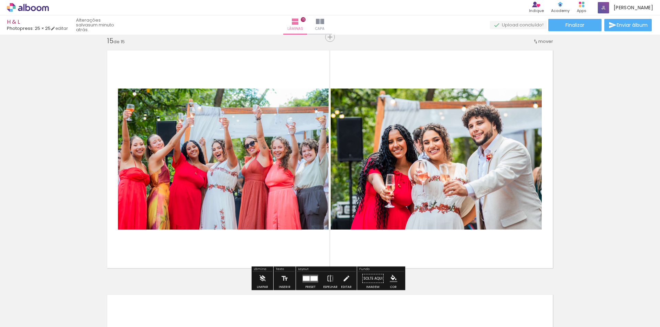
drag, startPoint x: 420, startPoint y: 312, endPoint x: 460, endPoint y: 288, distance: 46.8
click at [413, 228] on quentale-workspace at bounding box center [330, 163] width 660 height 327
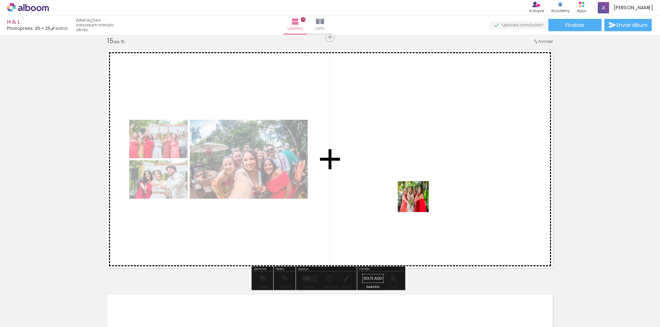
drag, startPoint x: 458, startPoint y: 310, endPoint x: 411, endPoint y: 177, distance: 141.3
click at [414, 189] on quentale-workspace at bounding box center [330, 163] width 660 height 327
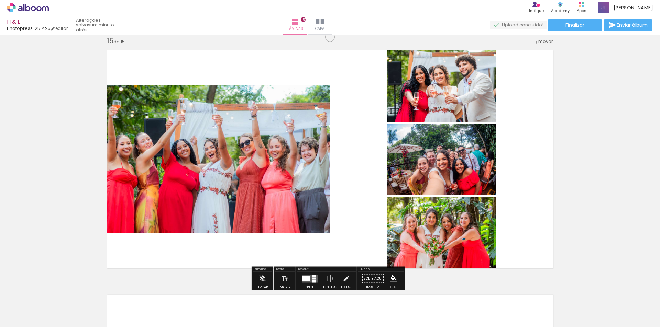
click at [308, 280] on div at bounding box center [306, 278] width 8 height 5
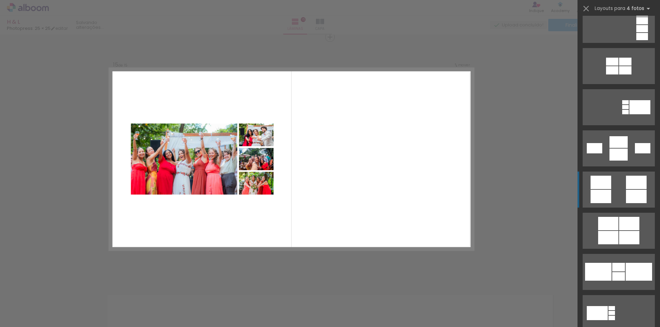
scroll to position [722, 0]
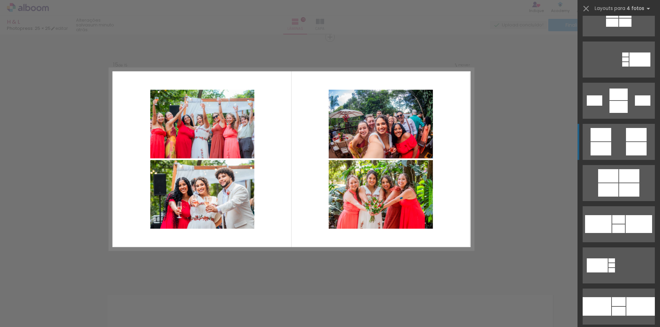
click at [616, 152] on quentale-layouter at bounding box center [618, 142] width 72 height 36
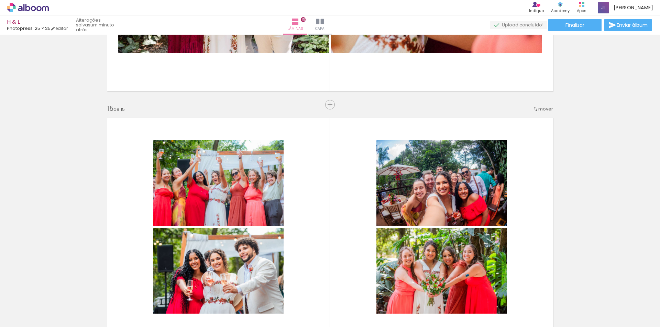
scroll to position [3365, 0]
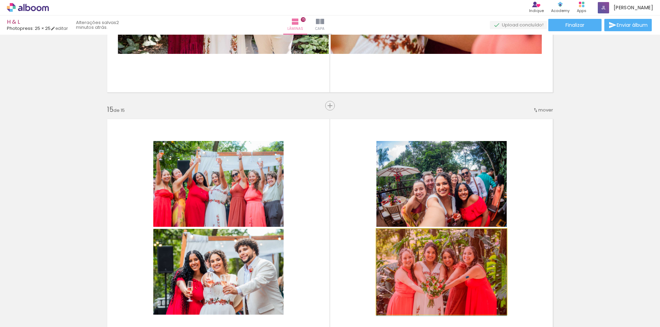
drag, startPoint x: 457, startPoint y: 248, endPoint x: 427, endPoint y: 309, distance: 67.8
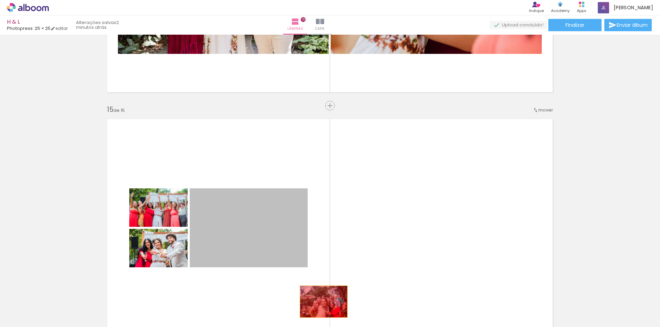
drag, startPoint x: 298, startPoint y: 273, endPoint x: 322, endPoint y: 303, distance: 38.6
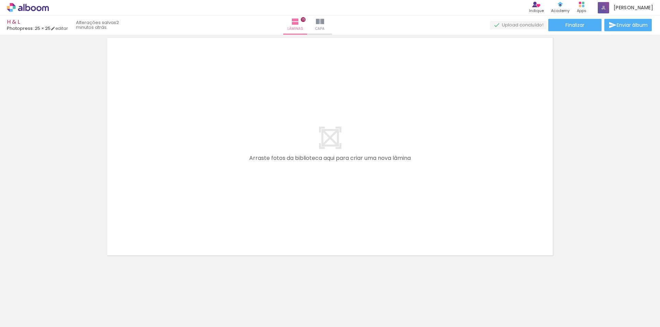
scroll to position [0, 1312]
drag, startPoint x: 353, startPoint y: 311, endPoint x: 310, endPoint y: 296, distance: 45.4
click at [324, 237] on quentale-workspace at bounding box center [330, 163] width 660 height 327
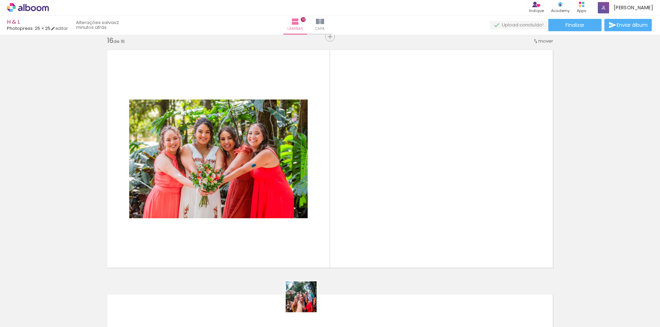
scroll to position [3678, 0]
drag, startPoint x: 306, startPoint y: 305, endPoint x: 300, endPoint y: 183, distance: 122.1
click at [301, 205] on quentale-workspace at bounding box center [330, 163] width 660 height 327
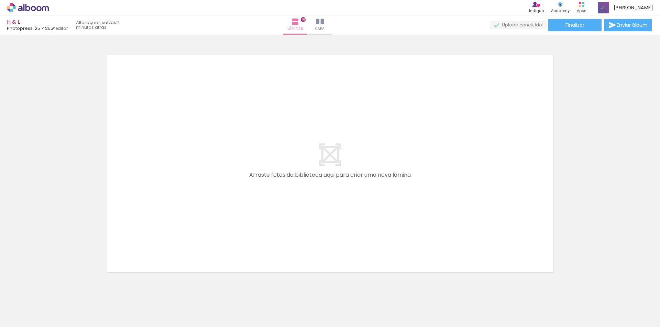
scroll to position [0, 461]
drag, startPoint x: 228, startPoint y: 302, endPoint x: 659, endPoint y: 300, distance: 431.6
click at [266, 177] on quentale-workspace at bounding box center [330, 163] width 660 height 327
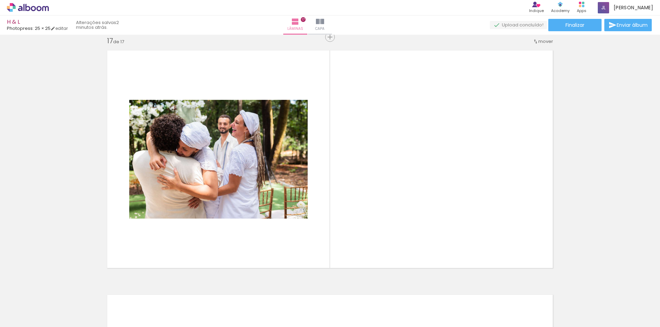
scroll to position [0, 1048]
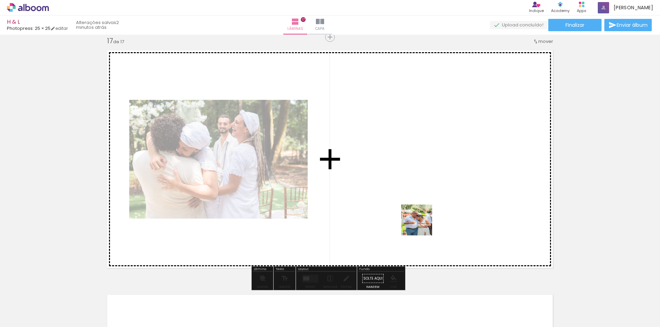
drag, startPoint x: 465, startPoint y: 290, endPoint x: 399, endPoint y: 190, distance: 119.3
click at [399, 191] on quentale-workspace at bounding box center [330, 163] width 660 height 327
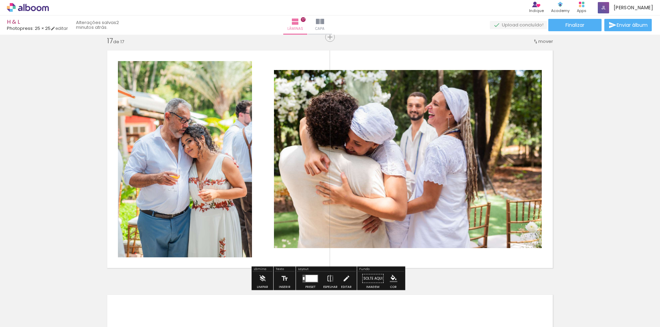
click at [309, 283] on div at bounding box center [310, 279] width 19 height 14
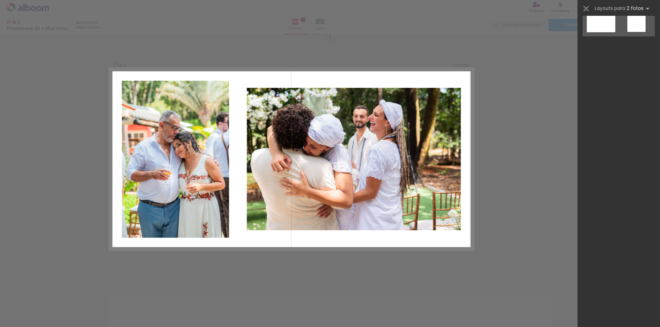
scroll to position [0, 0]
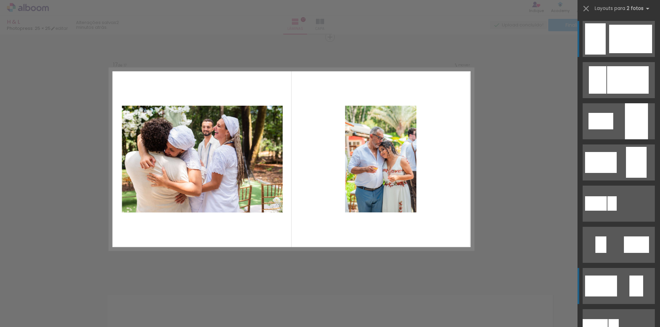
click at [615, 287] on quentale-layouter at bounding box center [618, 286] width 72 height 36
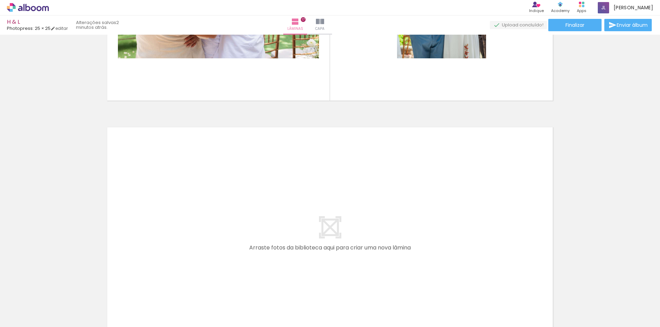
scroll to position [4095, 0]
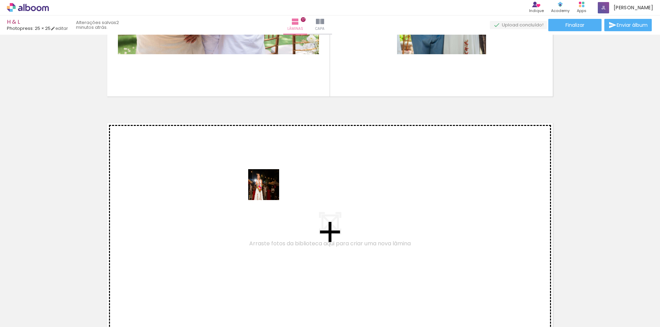
drag, startPoint x: 559, startPoint y: 313, endPoint x: 269, endPoint y: 190, distance: 315.5
click at [269, 190] on quentale-workspace at bounding box center [330, 163] width 660 height 327
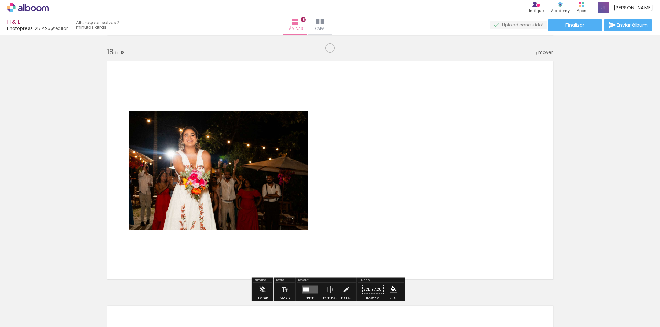
scroll to position [4168, 0]
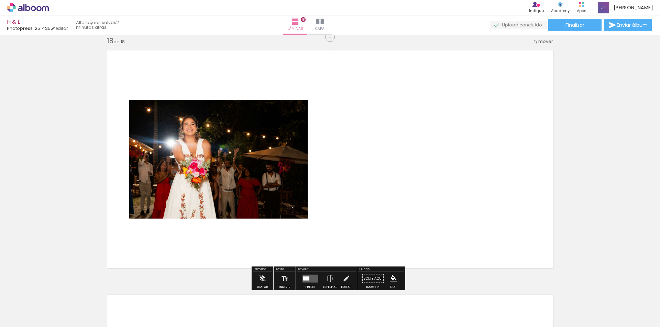
click at [313, 274] on div at bounding box center [310, 279] width 19 height 14
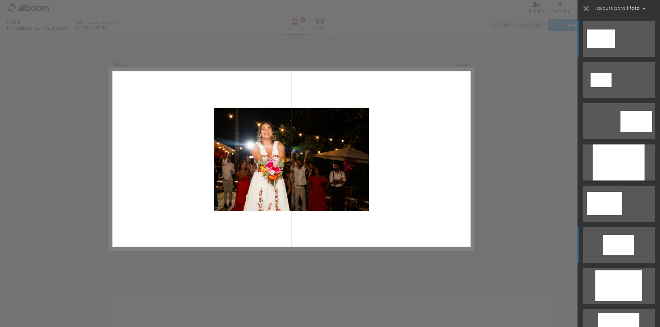
click at [616, 242] on div at bounding box center [618, 245] width 31 height 20
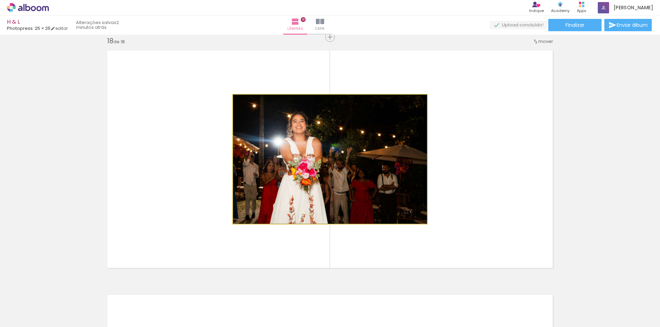
click at [408, 122] on quentale-photo at bounding box center [330, 159] width 194 height 129
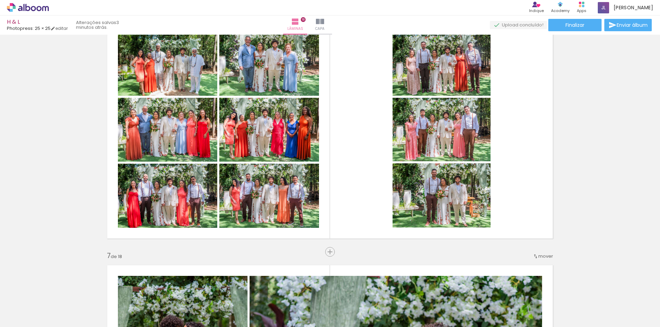
scroll to position [1247, 0]
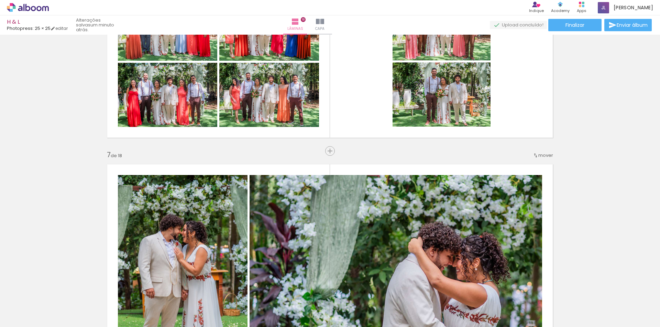
scroll to position [1247, 0]
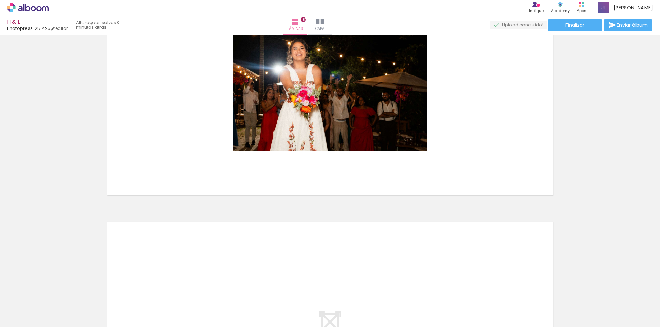
scroll to position [4226, 0]
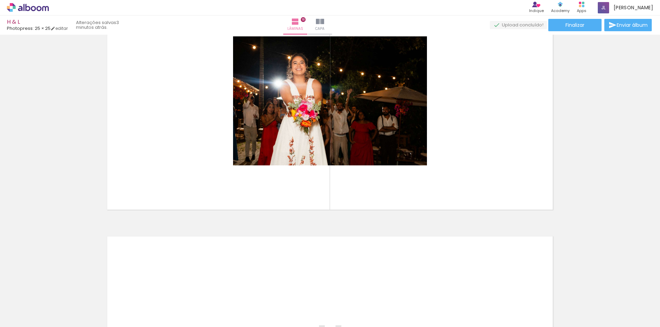
click at [511, 321] on quentale-thumb at bounding box center [516, 304] width 38 height 40
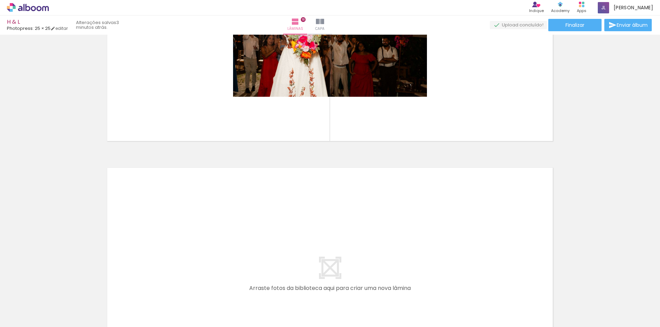
drag, startPoint x: 594, startPoint y: 308, endPoint x: 332, endPoint y: 249, distance: 268.6
click at [332, 249] on quentale-workspace at bounding box center [330, 163] width 660 height 327
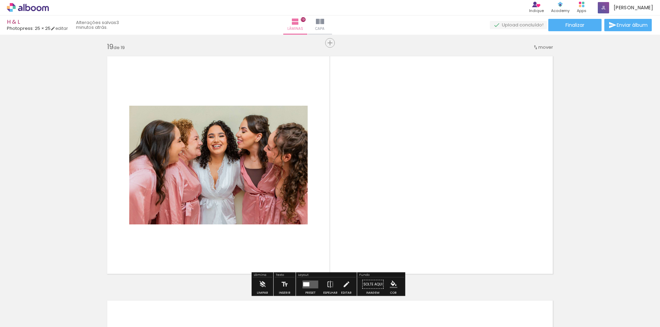
scroll to position [4412, 0]
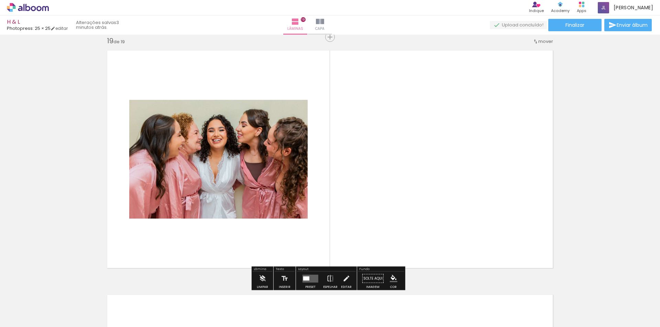
drag, startPoint x: 648, startPoint y: 308, endPoint x: 362, endPoint y: 180, distance: 312.8
click at [362, 180] on quentale-workspace at bounding box center [330, 163] width 660 height 327
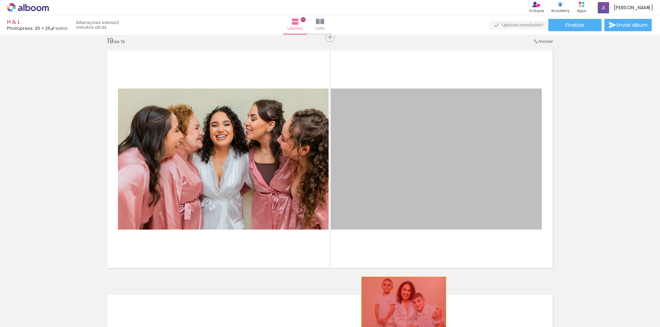
drag, startPoint x: 432, startPoint y: 181, endPoint x: 401, endPoint y: 305, distance: 128.1
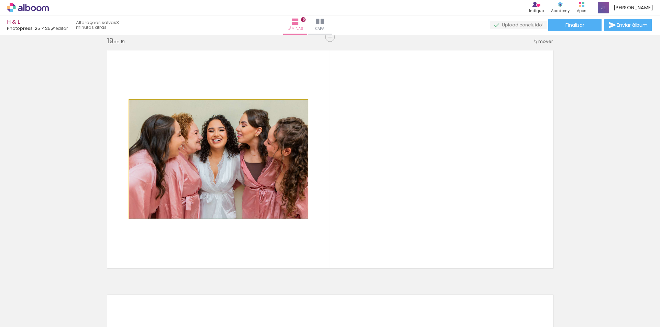
click at [275, 142] on quentale-photo at bounding box center [218, 159] width 178 height 119
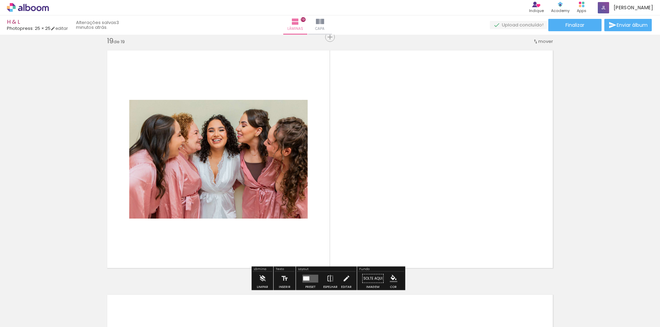
click at [311, 278] on quentale-layouter at bounding box center [310, 279] width 16 height 8
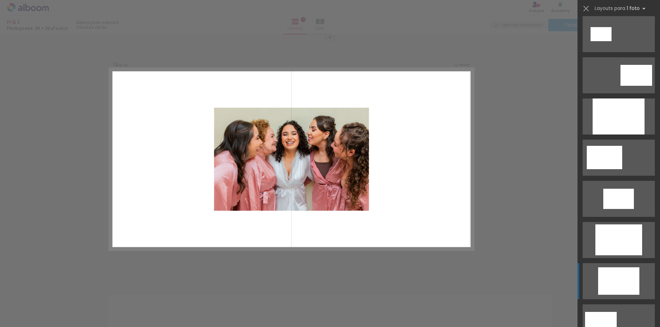
scroll to position [0, 0]
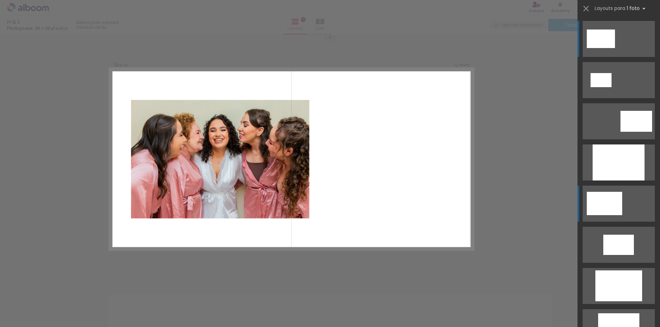
click at [619, 200] on div at bounding box center [604, 203] width 35 height 23
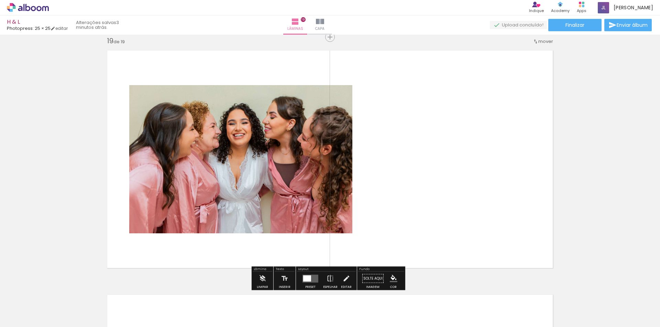
click at [313, 280] on quentale-layouter at bounding box center [310, 279] width 16 height 8
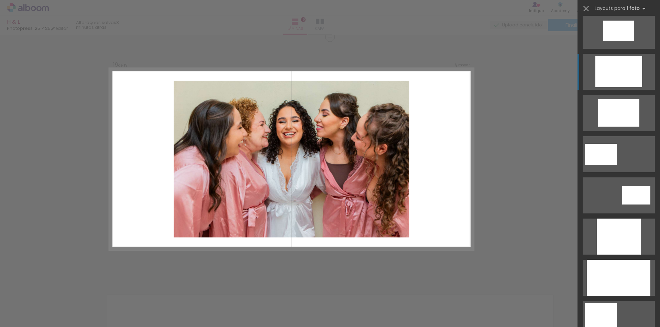
scroll to position [234, 0]
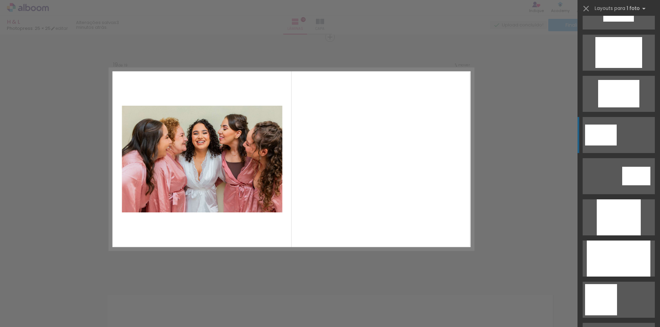
click at [604, 130] on div at bounding box center [601, 135] width 32 height 21
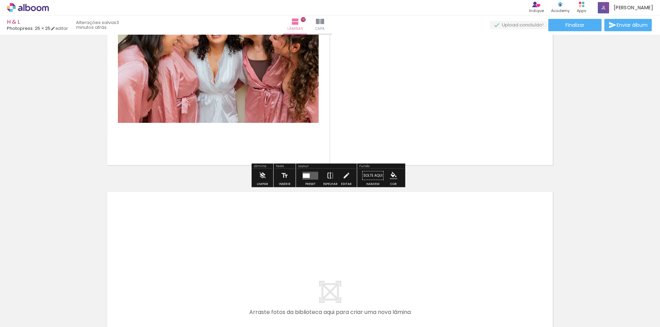
click at [330, 176] on iron-icon at bounding box center [330, 176] width 8 height 14
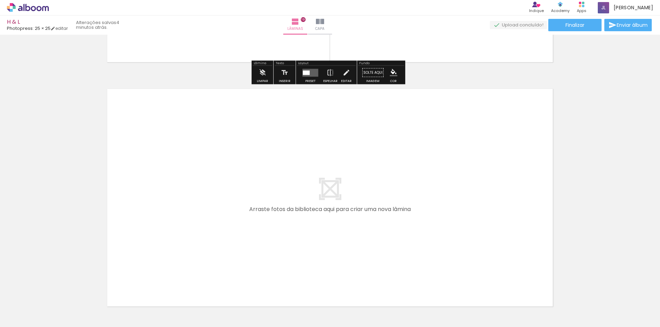
scroll to position [4447, 0]
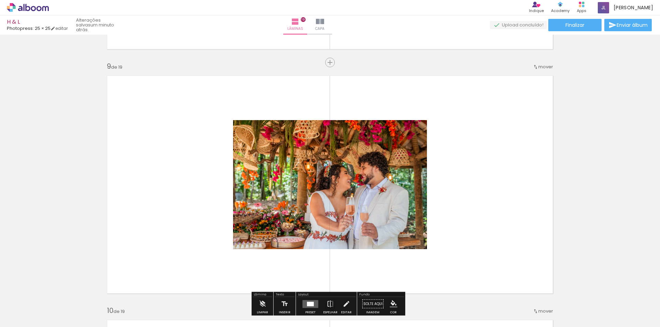
scroll to position [1973, 0]
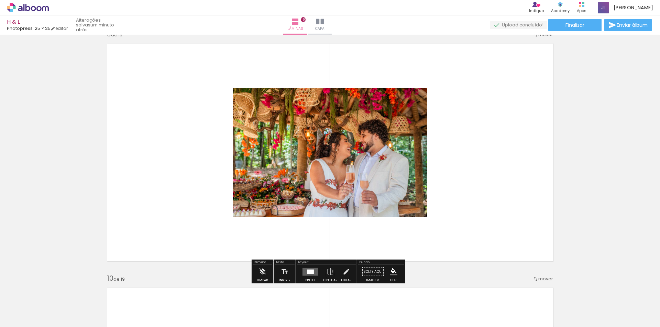
click at [308, 271] on div at bounding box center [310, 272] width 7 height 4
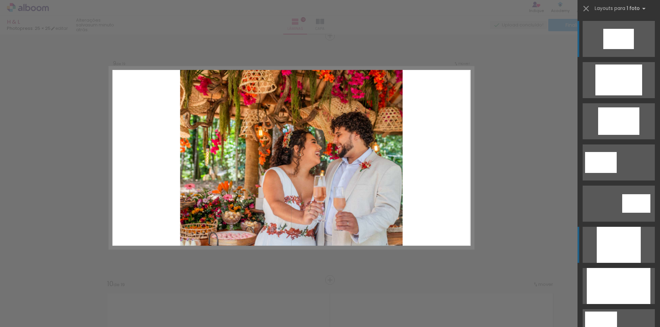
scroll to position [1966, 0]
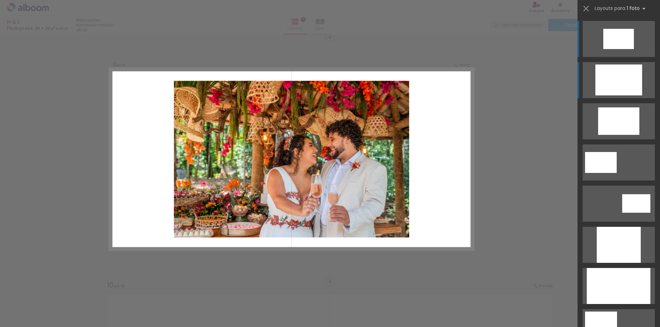
click at [616, 94] on div at bounding box center [618, 80] width 47 height 31
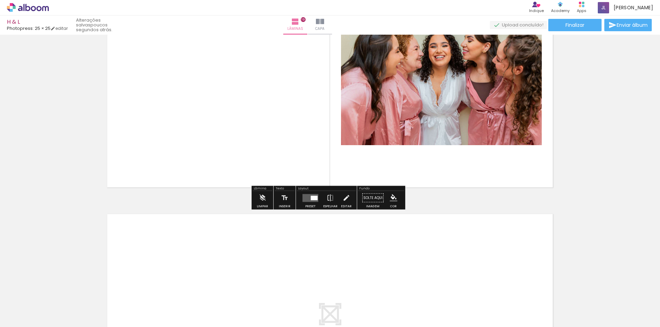
scroll to position [4498, 0]
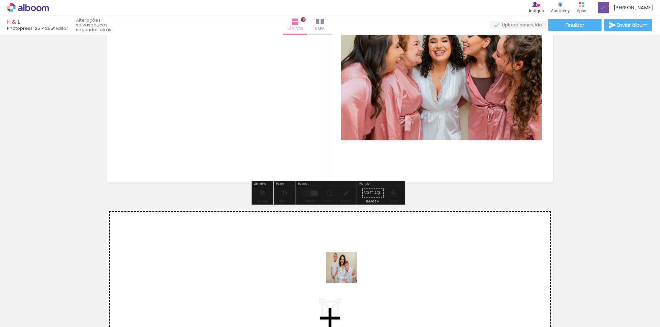
drag, startPoint x: 632, startPoint y: 309, endPoint x: 308, endPoint y: 272, distance: 326.8
click at [308, 272] on quentale-workspace at bounding box center [330, 163] width 660 height 327
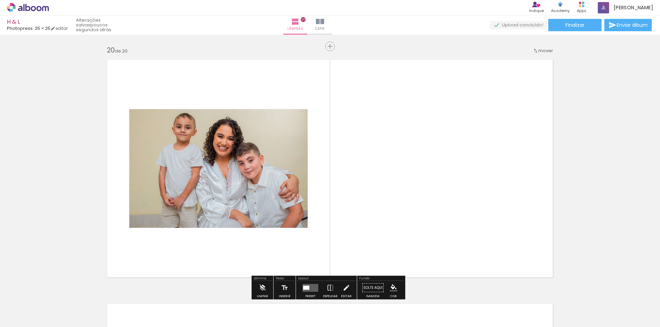
scroll to position [4657, 0]
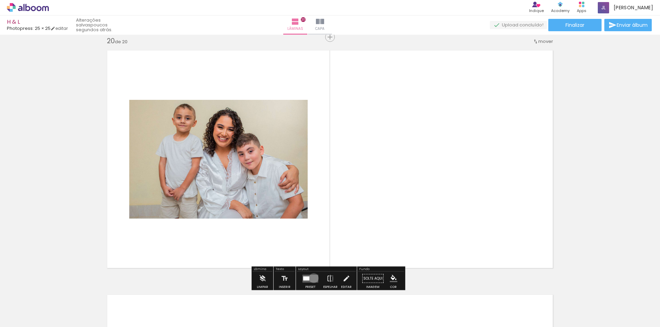
click at [312, 278] on quentale-layouter at bounding box center [310, 279] width 16 height 8
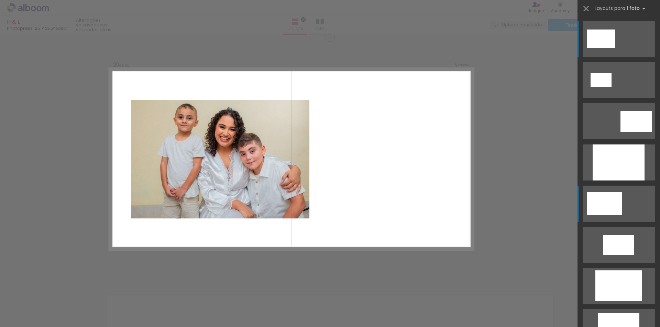
click at [610, 200] on div at bounding box center [604, 203] width 35 height 23
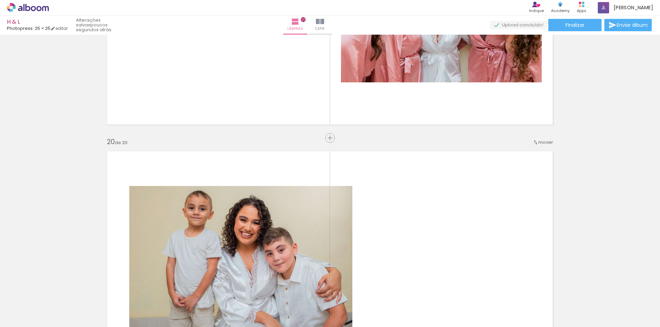
scroll to position [4520, 0]
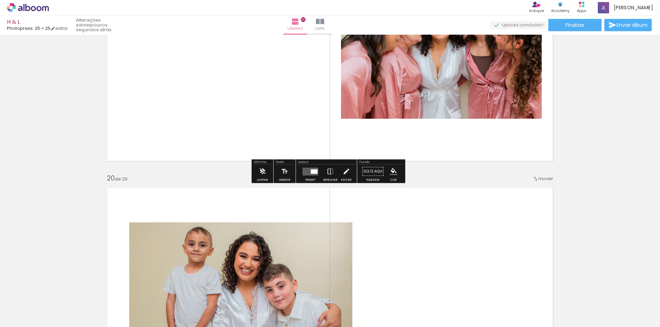
click at [311, 174] on div at bounding box center [314, 171] width 7 height 4
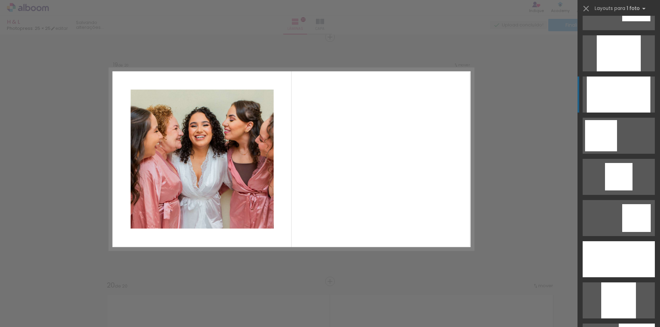
scroll to position [433, 0]
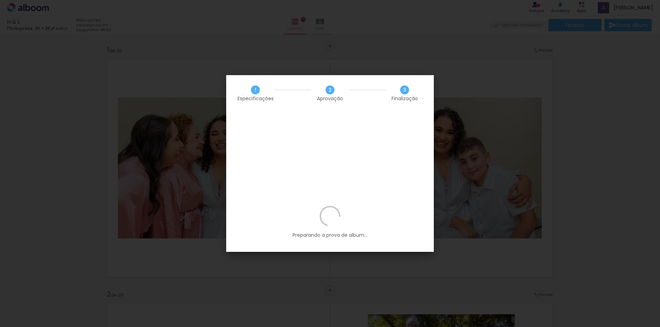
scroll to position [0, 1708]
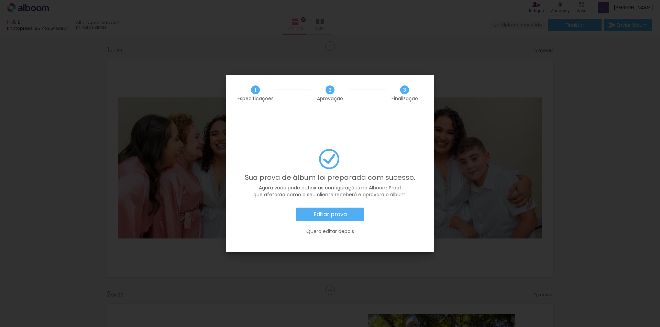
scroll to position [0, 1708]
click at [0, 0] on slot "Editar prova" at bounding box center [0, 0] width 0 height 0
